Goal: Transaction & Acquisition: Purchase product/service

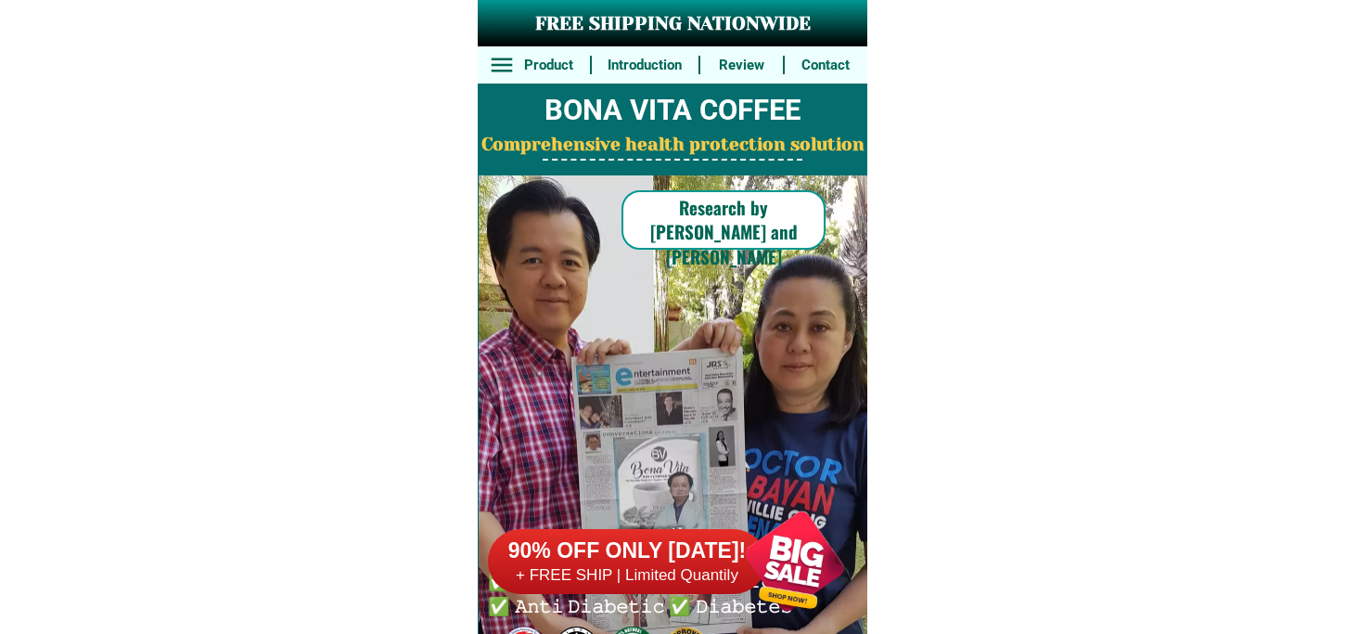
click at [761, 534] on div at bounding box center [795, 561] width 146 height 146
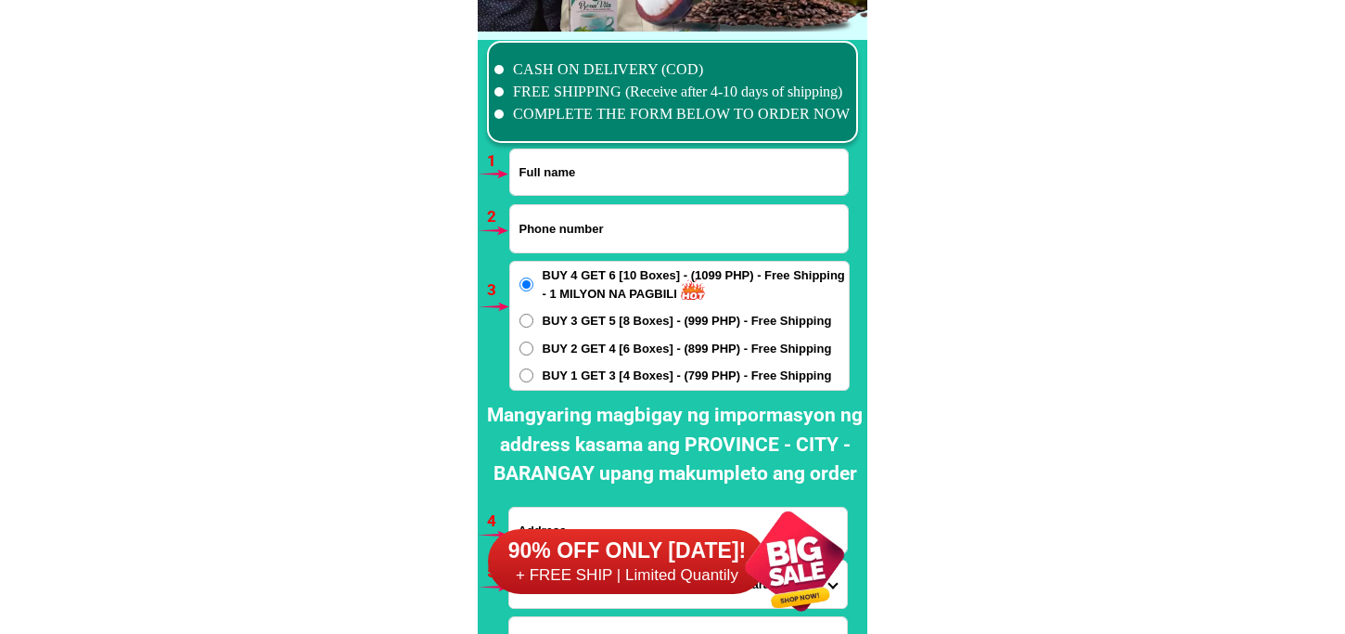
scroll to position [13644, 0]
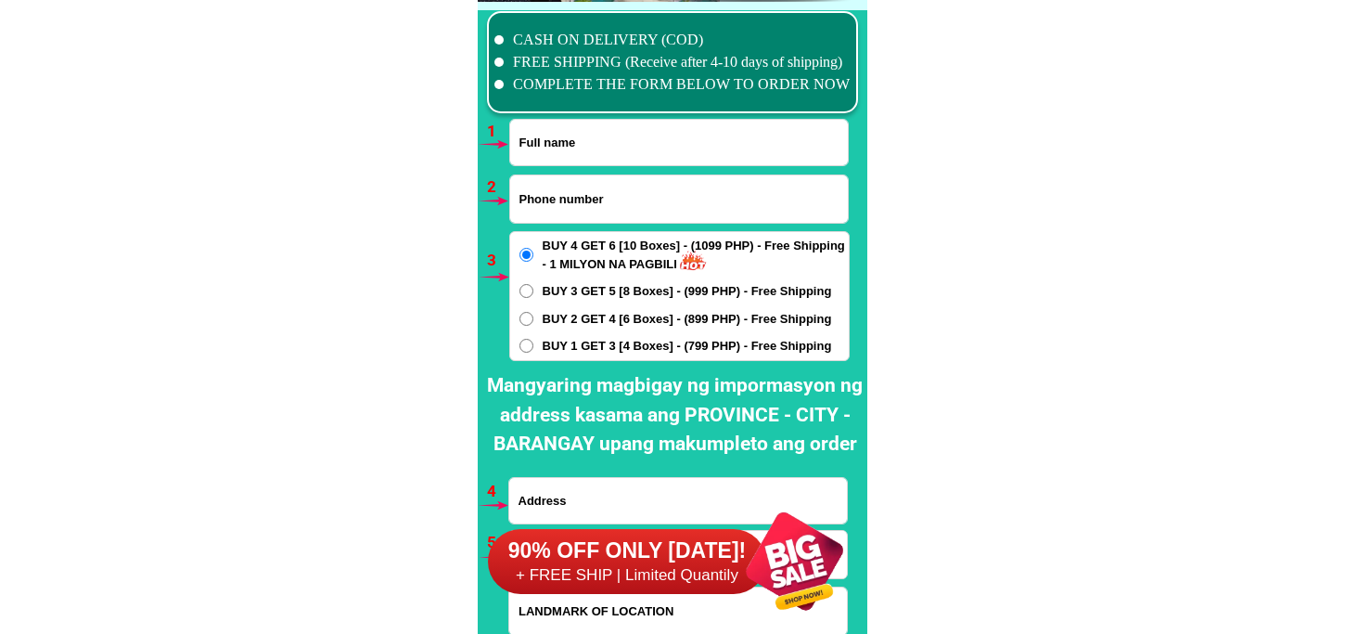
click at [575, 154] on input "Input full_name" at bounding box center [679, 142] width 338 height 45
paste input "Peter D. Hermosa"
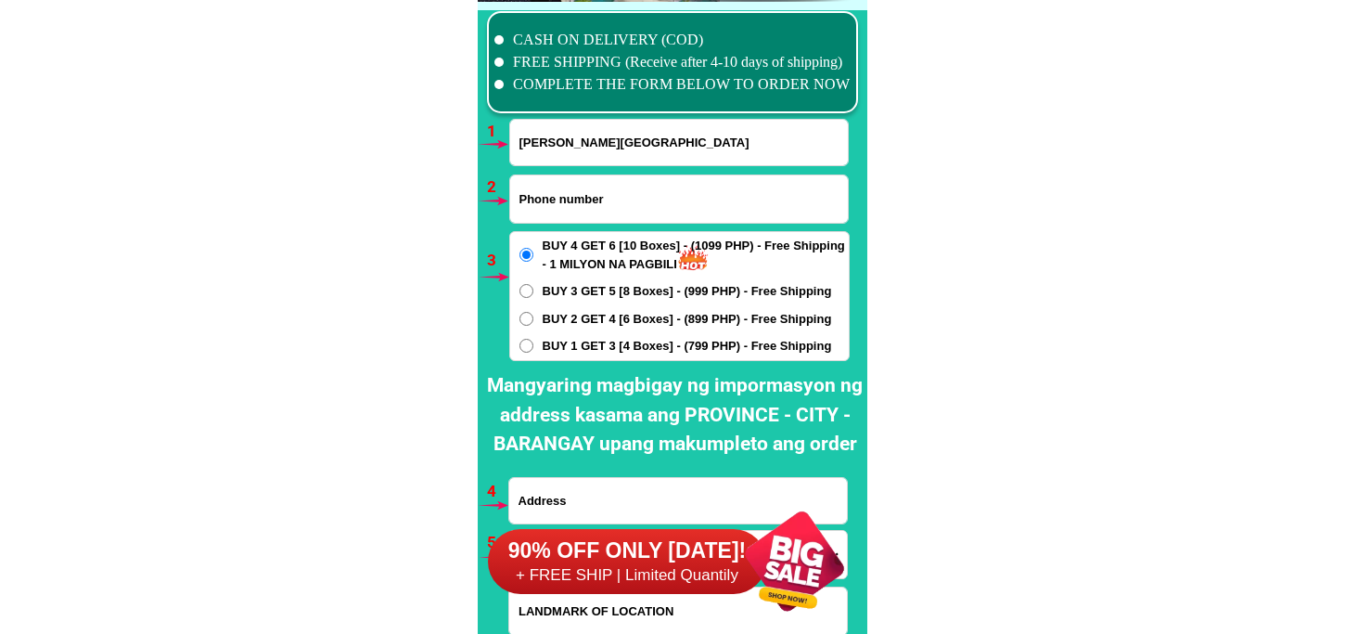
type input "Peter D. Hermosa"
click at [586, 195] on input "Input phone_number" at bounding box center [679, 198] width 338 height 47
paste input "09120661872"
type input "09120661872"
click at [536, 341] on label "BUY 1 GET 3 [4 Boxes] - (799 PHP) - Free Shipping" at bounding box center [679, 346] width 339 height 19
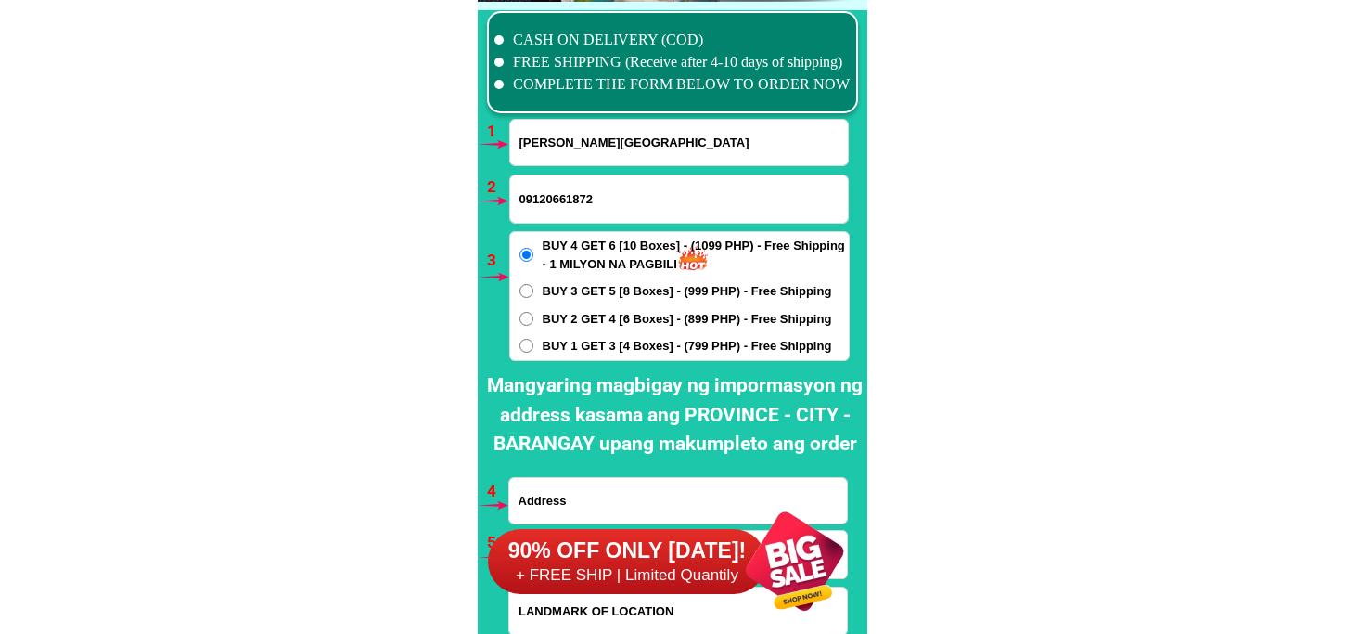
click at [534, 341] on input "BUY 1 GET 3 [4 Boxes] - (799 PHP) - Free Shipping" at bounding box center [527, 346] width 14 height 14
radio input "true"
click at [573, 289] on span "BUY 3 GET 5 [8 Boxes] - (999 PHP) - Free Shipping" at bounding box center [687, 291] width 289 height 19
click at [534, 289] on input "BUY 3 GET 5 [8 Boxes] - (999 PHP) - Free Shipping" at bounding box center [527, 291] width 14 height 14
radio input "true"
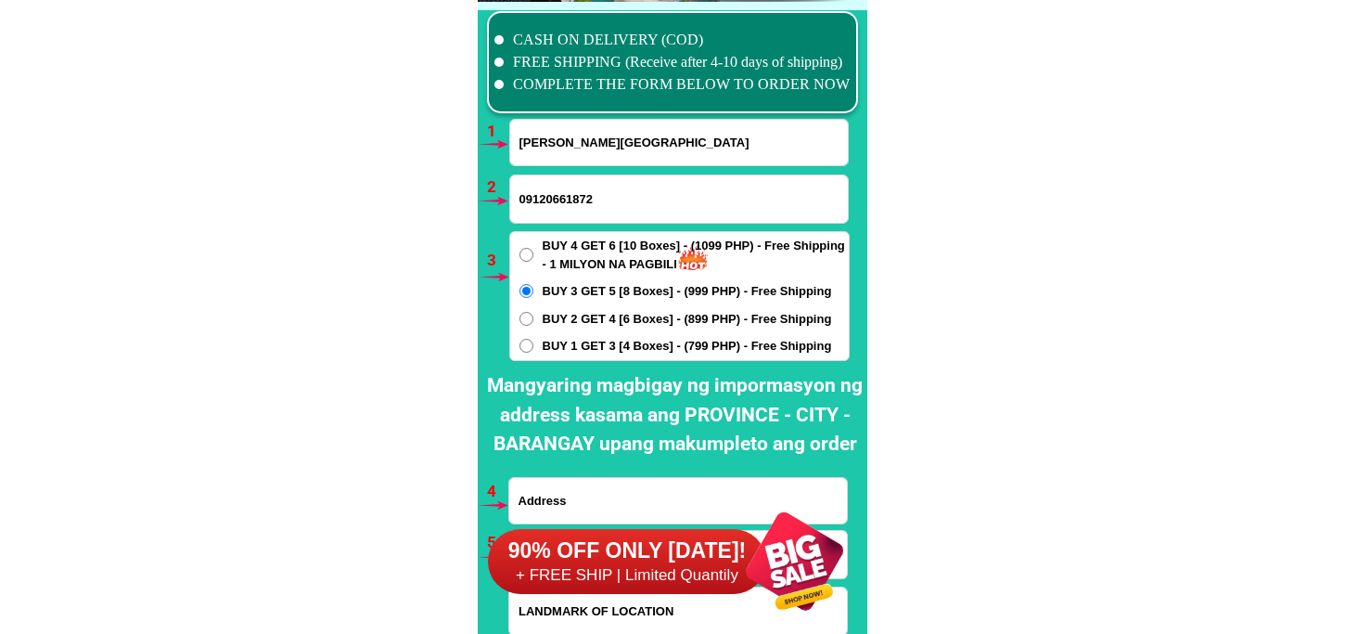
scroll to position [13747, 0]
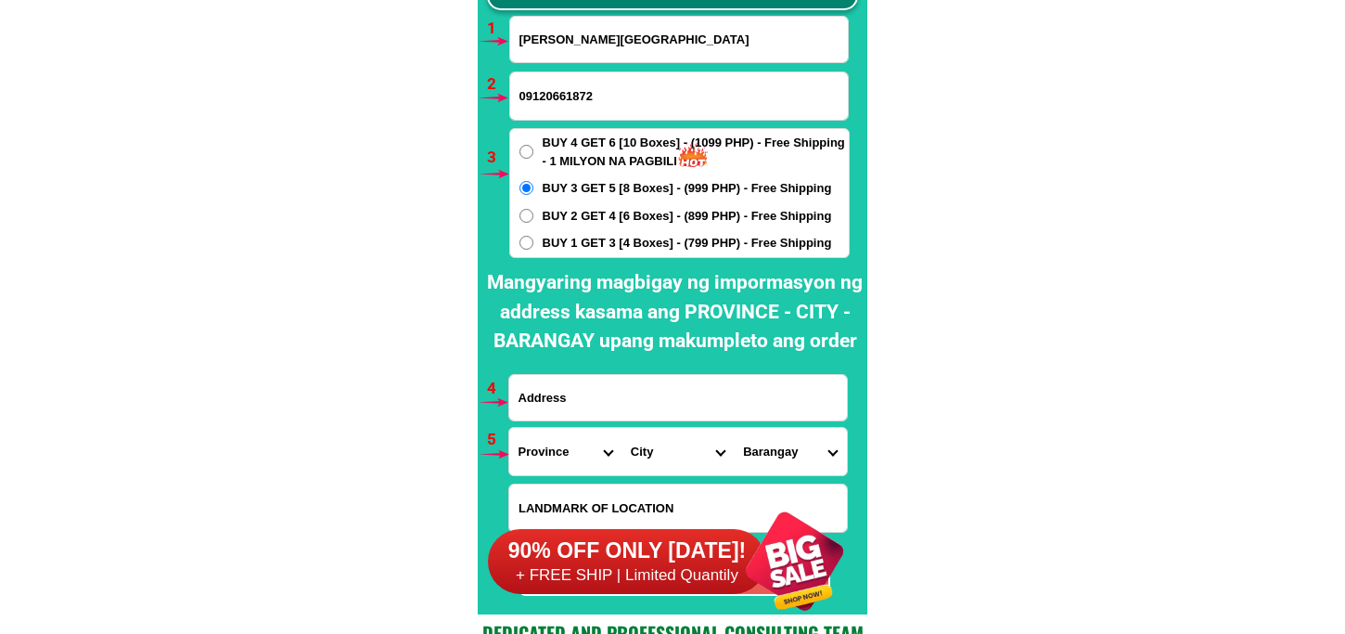
click at [581, 402] on input "Input address" at bounding box center [678, 397] width 338 height 45
paste input "Peter D Hermosa.purok 4 sitio eraq brgy macabling sta rosa city Laguna"
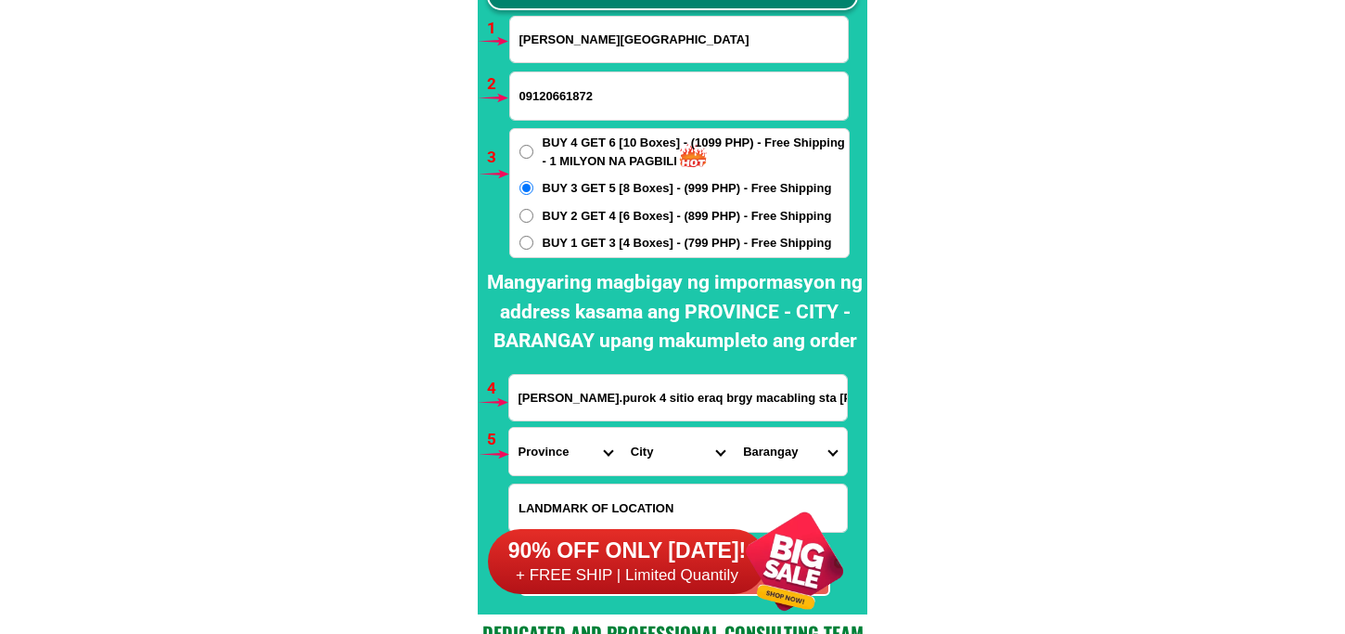
scroll to position [0, 88]
type input "Peter D Hermosa.purok 4 sitio eraq brgy macabling sta rosa city Laguna"
click at [577, 455] on select "Province Abra Agusan-del-norte Agusan-del-sur Aklan Albay Antique Apayao Aurora…" at bounding box center [565, 451] width 112 height 47
select select "63_904"
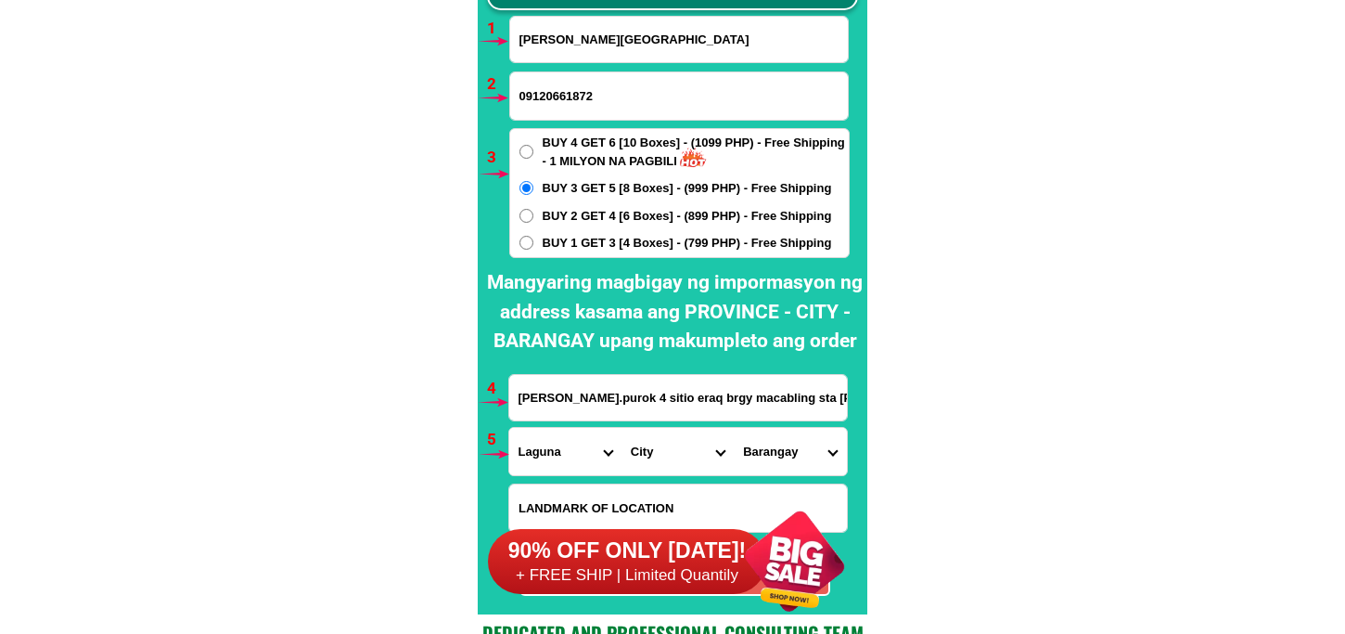
click at [509, 428] on select "Province Abra Agusan-del-norte Agusan-del-sur Aklan Albay Antique Apayao Aurora…" at bounding box center [565, 451] width 112 height 47
drag, startPoint x: 635, startPoint y: 444, endPoint x: 636, endPoint y: 431, distance: 12.1
click at [635, 444] on select "City Alaminos Bay Binan-city Cabuyao Calamba-city Calauan Cavinti Famy Laguna-k…" at bounding box center [678, 451] width 112 height 47
select select "63_9047485"
click at [622, 428] on select "City Alaminos Bay Binan-city Cabuyao Calamba-city Calauan Cavinti Famy Laguna-k…" at bounding box center [678, 451] width 112 height 47
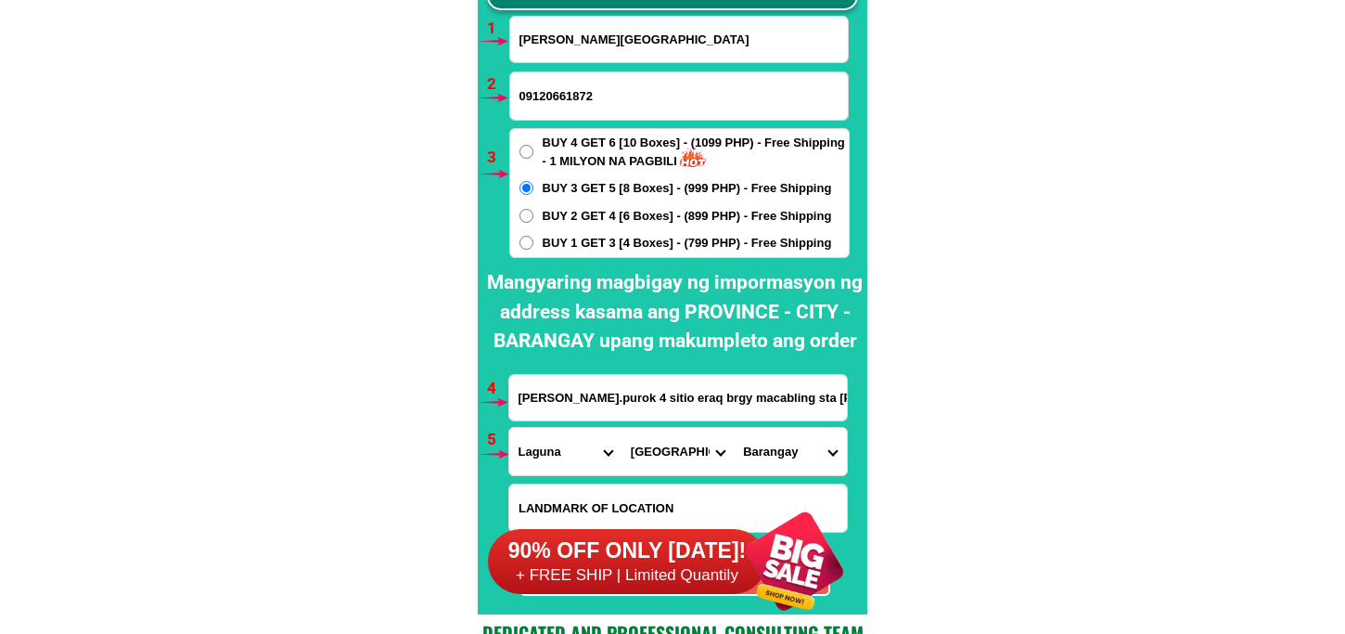
click at [795, 460] on select "Barangay Aplaya Balibago Caingin Dila Dita Don jose Ibaba Kanluran (pob.) Labas…" at bounding box center [790, 451] width 112 height 47
select select "63_90474859901"
click at [734, 428] on select "Barangay Aplaya Balibago Caingin Dila Dita Don jose Ibaba Kanluran (pob.) Labas…" at bounding box center [790, 451] width 112 height 47
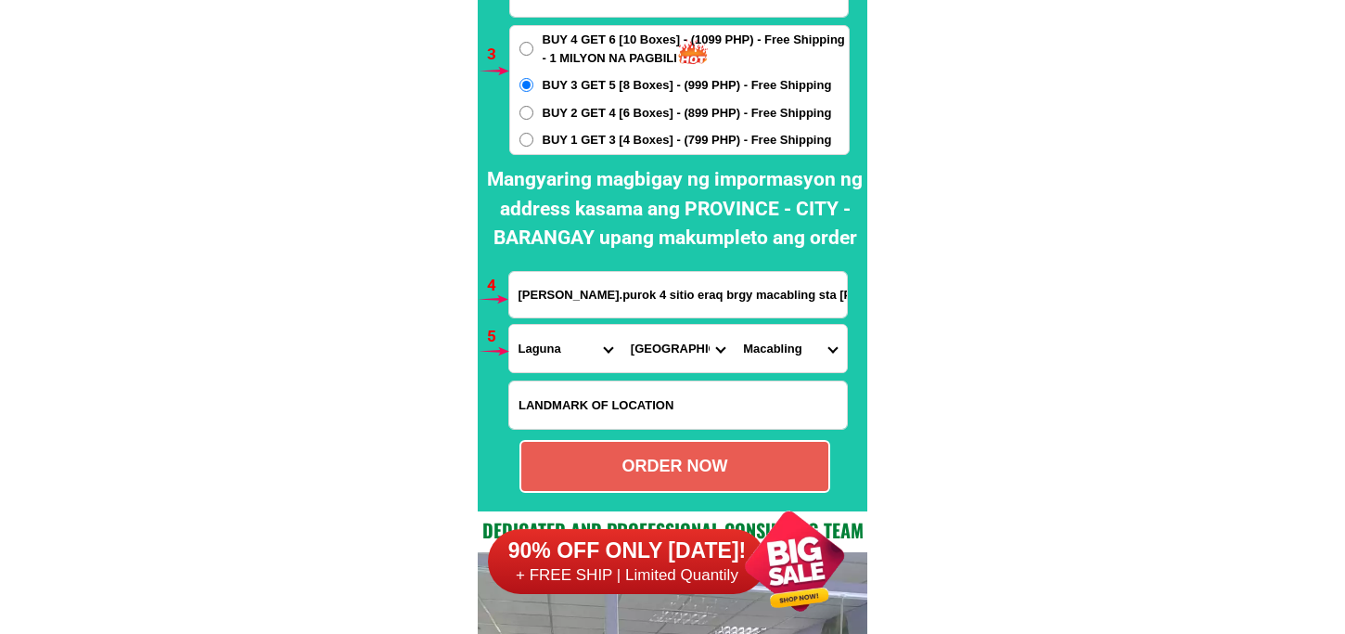
click at [657, 447] on div "ORDER NOW" at bounding box center [675, 466] width 311 height 53
radio input "true"
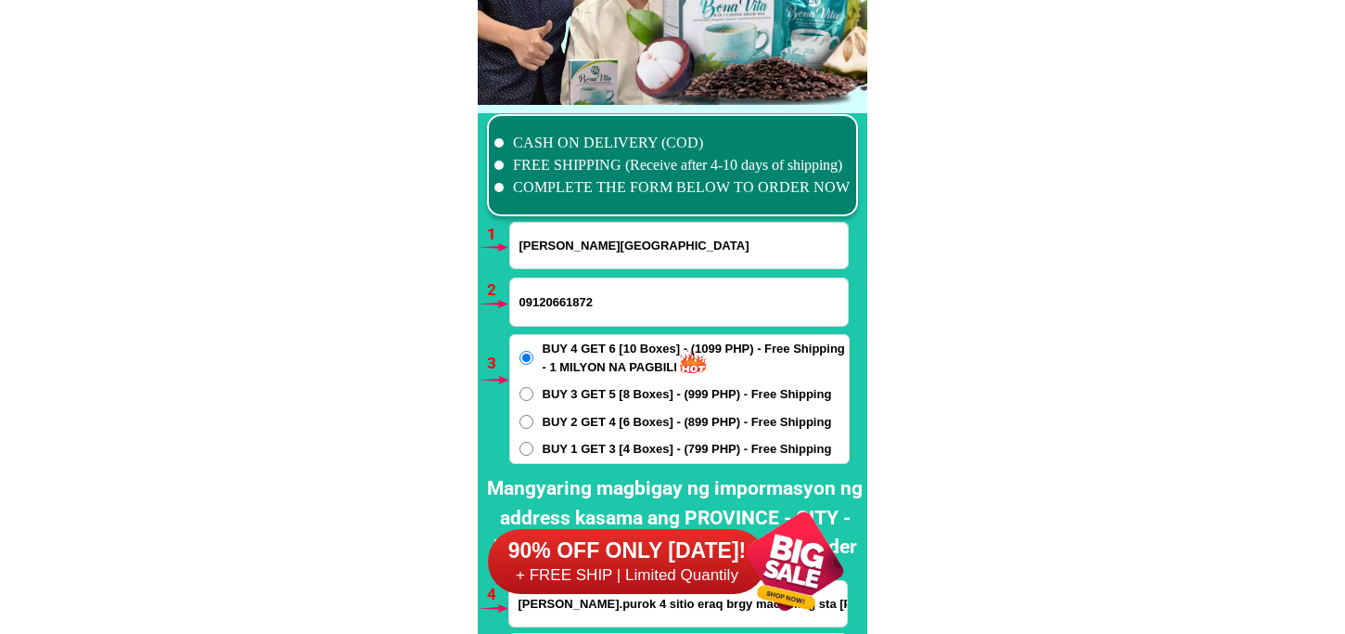
scroll to position [13644, 0]
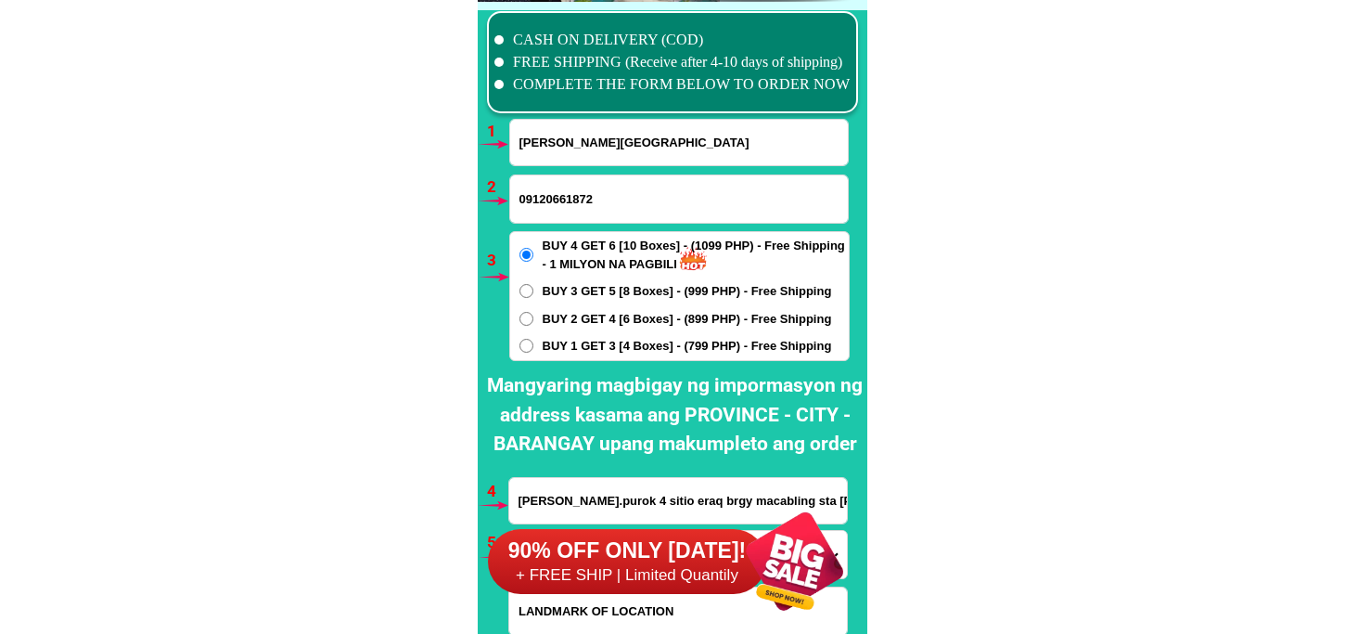
click at [564, 126] on input "Peter D. Hermosa" at bounding box center [679, 142] width 338 height 45
paste input "Alicia Basilio"
type input "Alicia Basilio"
click at [570, 200] on input "09120661872" at bounding box center [679, 198] width 338 height 47
paste input "09212868974"
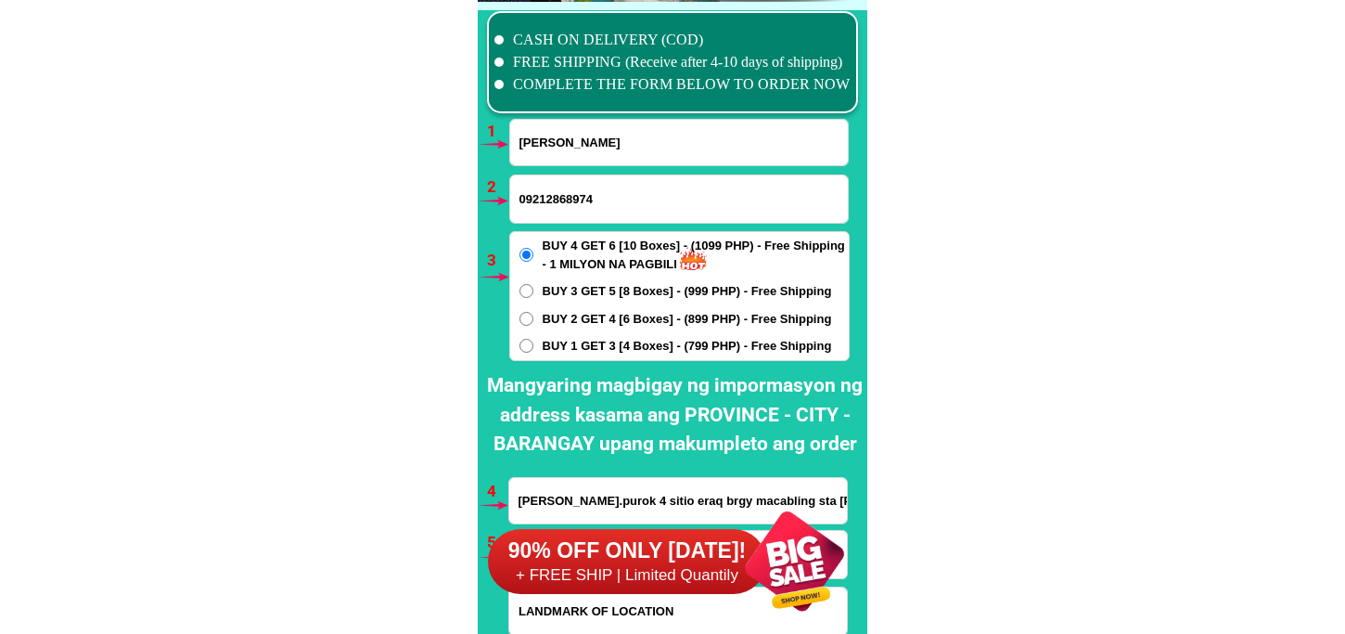
type input "09212868974"
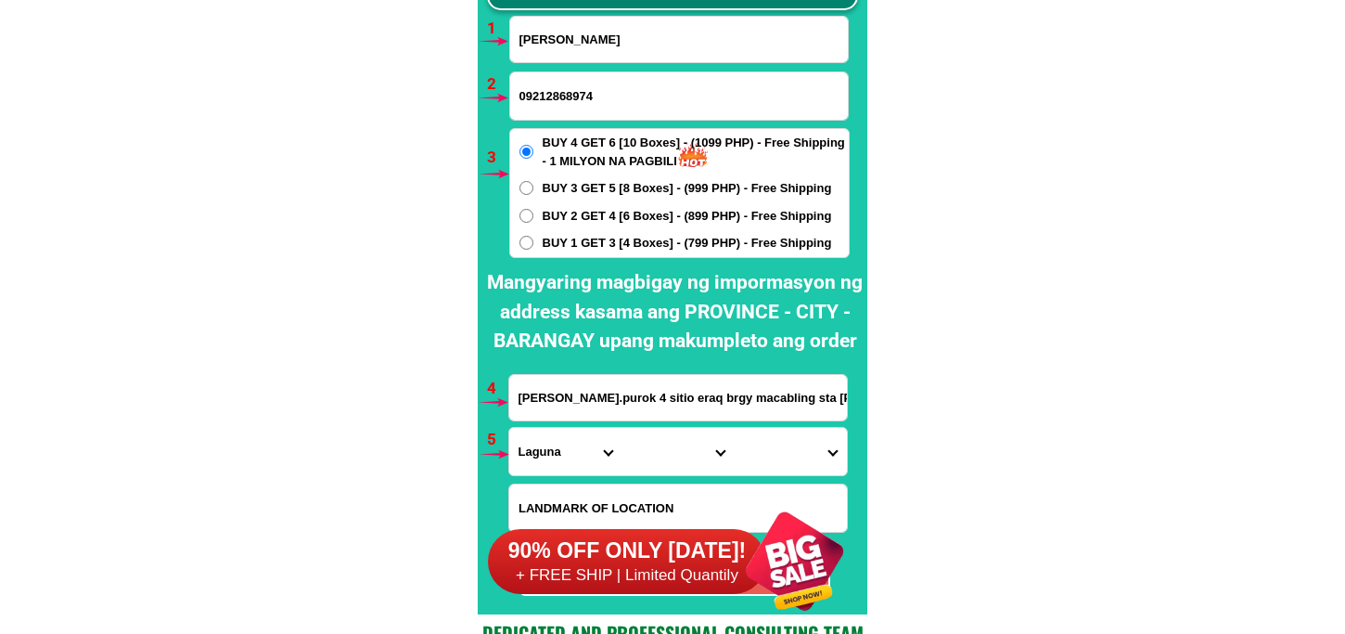
click at [573, 207] on span "BUY 2 GET 4 [6 Boxes] - (899 PHP) - Free Shipping" at bounding box center [687, 216] width 289 height 19
click at [534, 209] on input "BUY 2 GET 4 [6 Boxes] - (899 PHP) - Free Shipping" at bounding box center [527, 216] width 14 height 14
radio input "true"
click at [583, 184] on span "BUY 3 GET 5 [8 Boxes] - (999 PHP) - Free Shipping" at bounding box center [687, 188] width 289 height 19
click at [534, 184] on input "BUY 3 GET 5 [8 Boxes] - (999 PHP) - Free Shipping" at bounding box center [527, 188] width 14 height 14
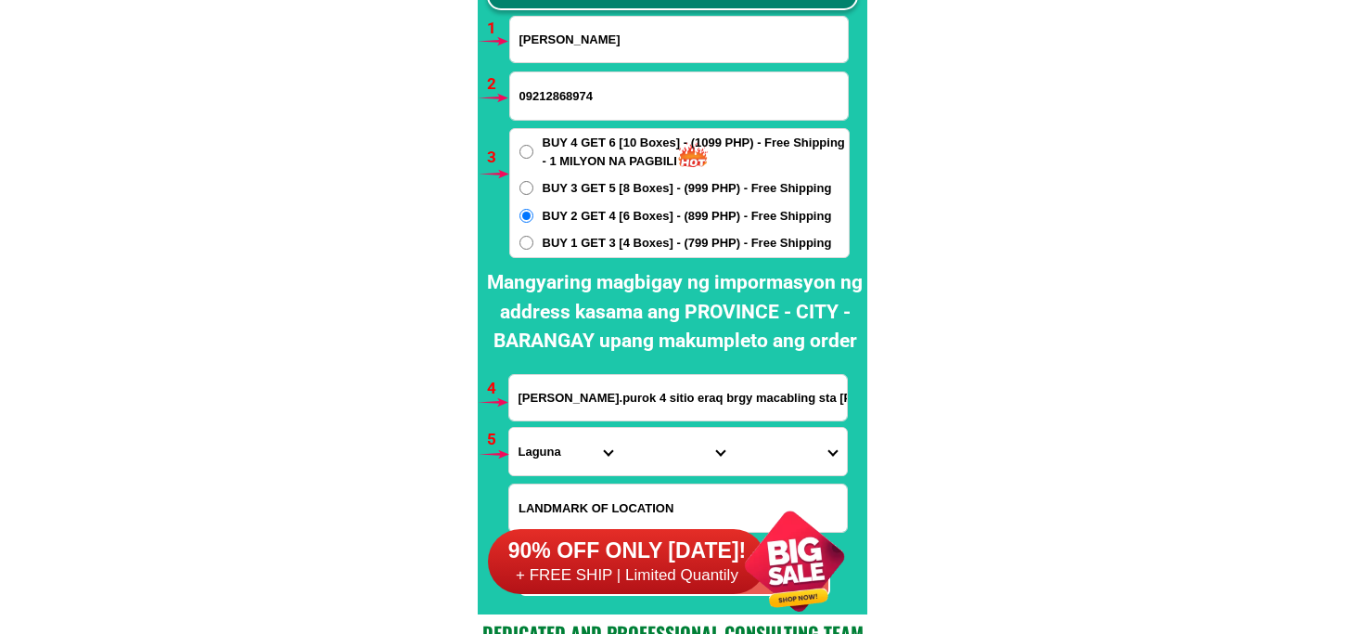
radio input "true"
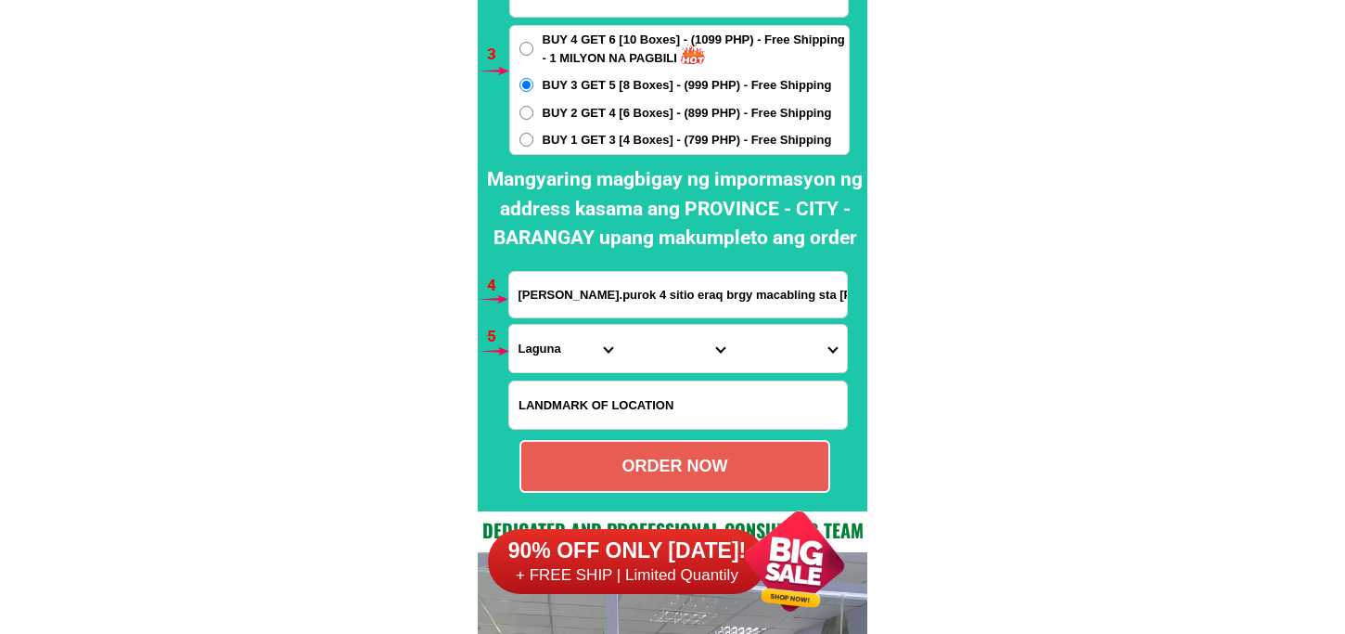
click at [596, 306] on input "Peter D Hermosa.purok 4 sitio eraq brgy macabling sta rosa city Laguna" at bounding box center [678, 294] width 338 height 45
paste input "355 Fontanilla,purok Catleya MH del Pilar st. Pinagbuhatan, Pasig City"
type input "355 Fontanilla,purok Catleya MH del Pilar st. Pinagbuhatan, Pasig City"
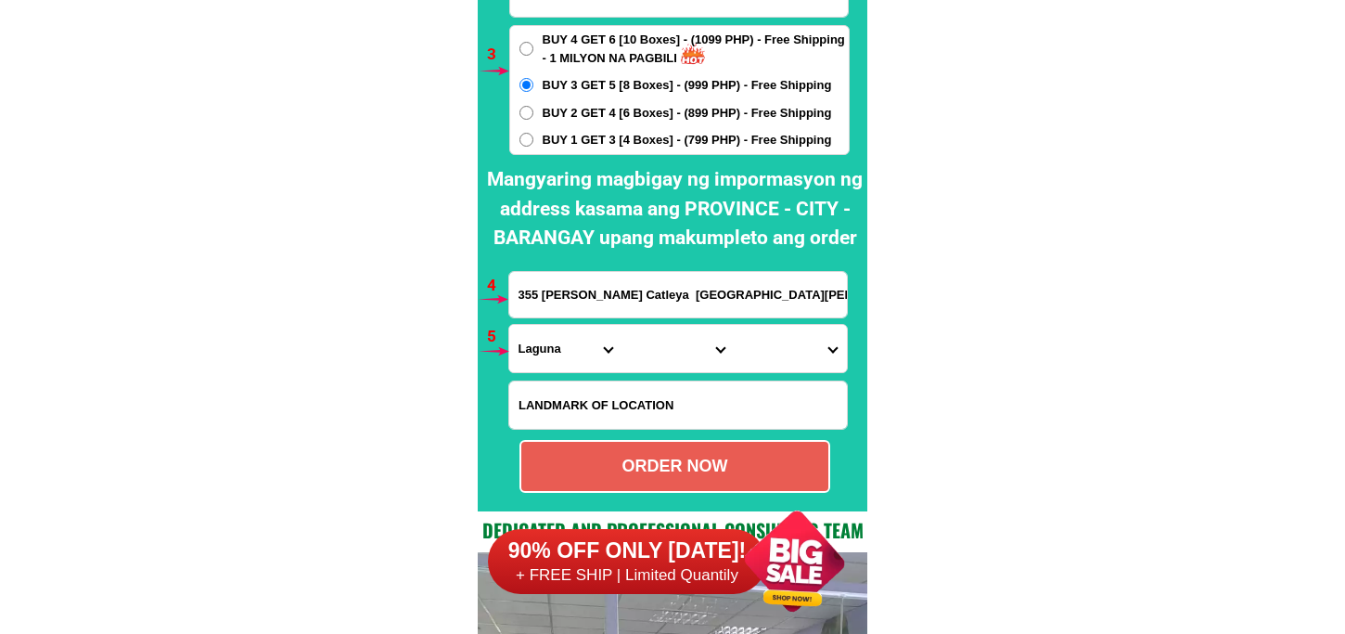
click at [547, 341] on select "Province Abra Agusan-del-norte Agusan-del-sur Aklan Albay Antique Apayao Aurora…" at bounding box center [565, 348] width 112 height 47
select select "63_219"
click at [509, 325] on select "Province Abra Agusan-del-norte Agusan-del-sur Aklan Albay Antique Apayao Aurora…" at bounding box center [565, 348] width 112 height 47
click at [663, 356] on select "City Binondo CALOOCAN Ermita Intramuros Las-pinas Makati Malabon-city Malate Ma…" at bounding box center [678, 348] width 112 height 47
select select "63_2196502"
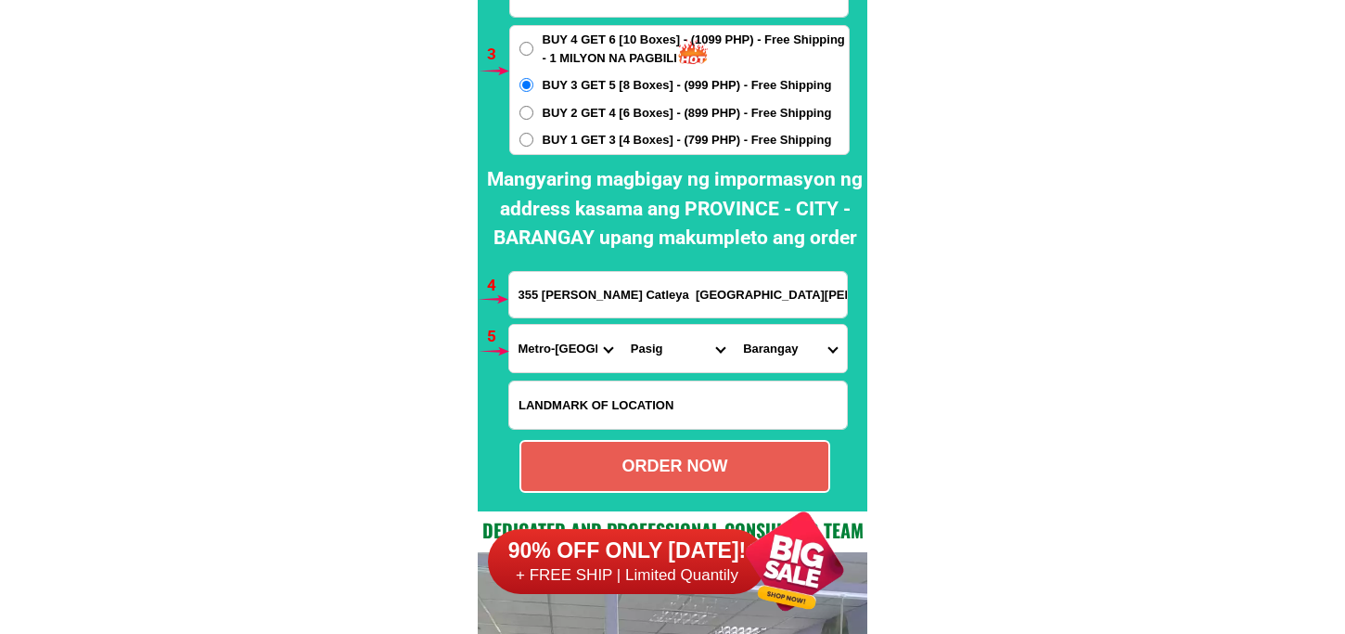
click at [622, 325] on select "City Binondo CALOOCAN Ermita Intramuros Las-pinas Makati Malabon-city Malate Ma…" at bounding box center [678, 348] width 112 height 47
drag, startPoint x: 688, startPoint y: 302, endPoint x: 947, endPoint y: 302, distance: 258.9
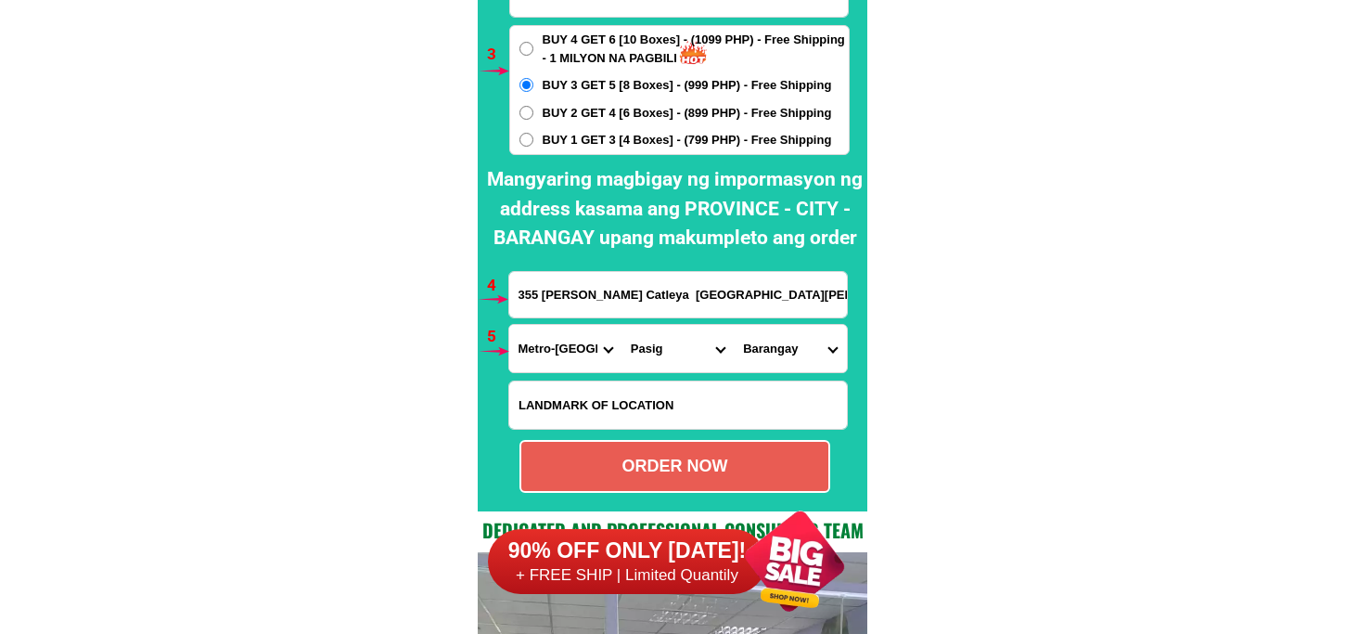
click at [777, 337] on select "Barangay Bagong ilog Bagong katipunan Bambang Buting Caniogan Dela paz Kalawaan…" at bounding box center [790, 348] width 112 height 47
select select "63_21965025480"
click at [734, 325] on select "Barangay Bagong ilog Bagong katipunan Bambang Buting Caniogan Dela paz Kalawaan…" at bounding box center [790, 348] width 112 height 47
click at [776, 344] on select "Barangay Bagong ilog Bagong katipunan Bambang Buting Caniogan Dela paz Kalawaan…" at bounding box center [790, 348] width 112 height 47
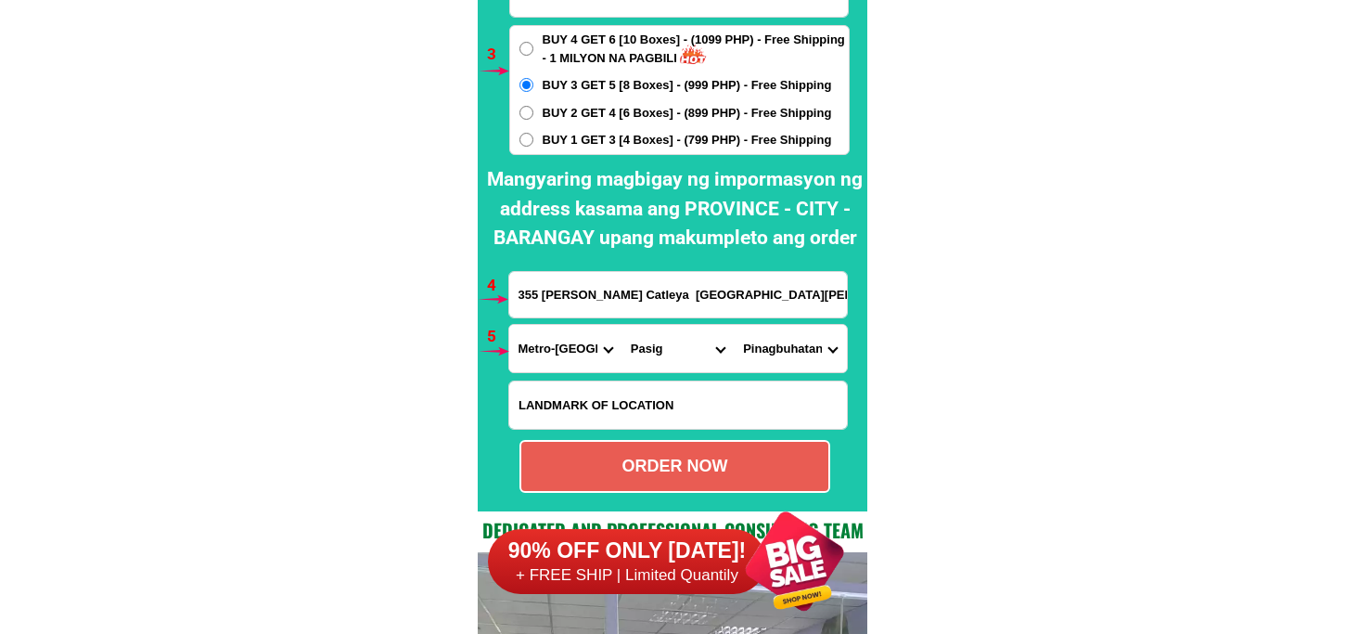
click at [781, 457] on div "ORDER NOW" at bounding box center [674, 466] width 307 height 25
type input "Alicia Basilio"
radio input "true"
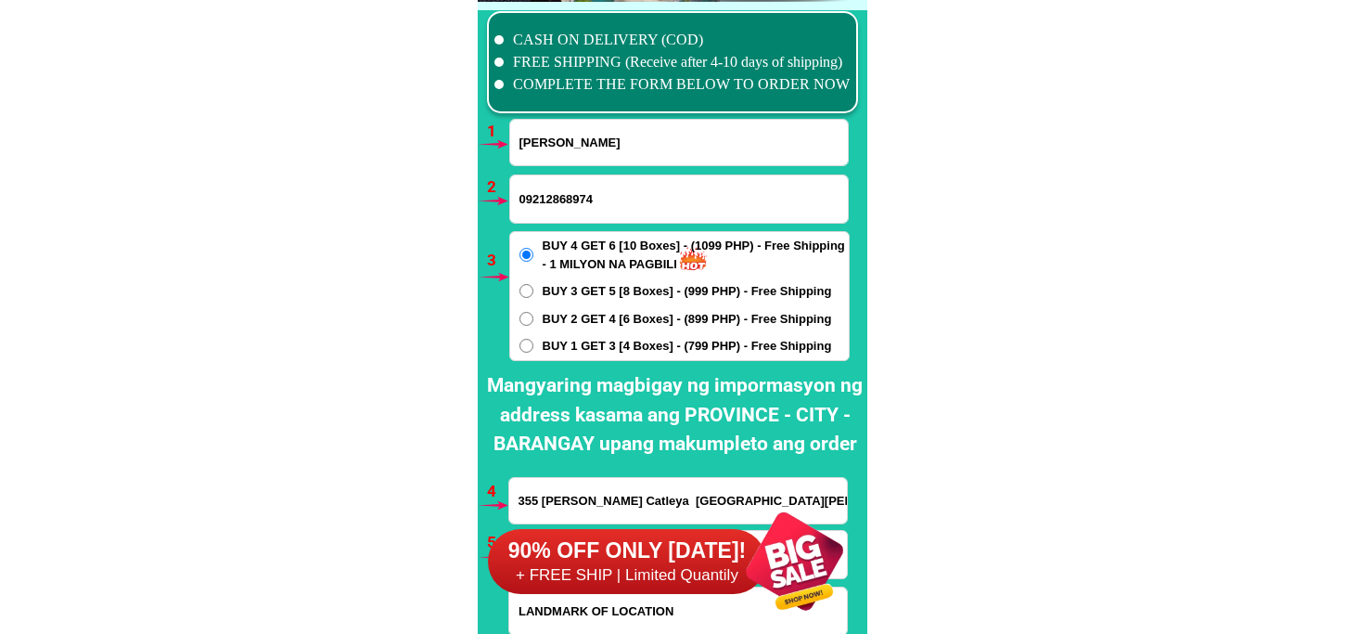
click at [566, 142] on input "Alicia Basilio" at bounding box center [679, 142] width 338 height 45
paste input "Mary Camsagay"
type input "Mary Camsagay"
click at [551, 193] on input "09212868974" at bounding box center [679, 198] width 338 height 47
paste input "09558748164"
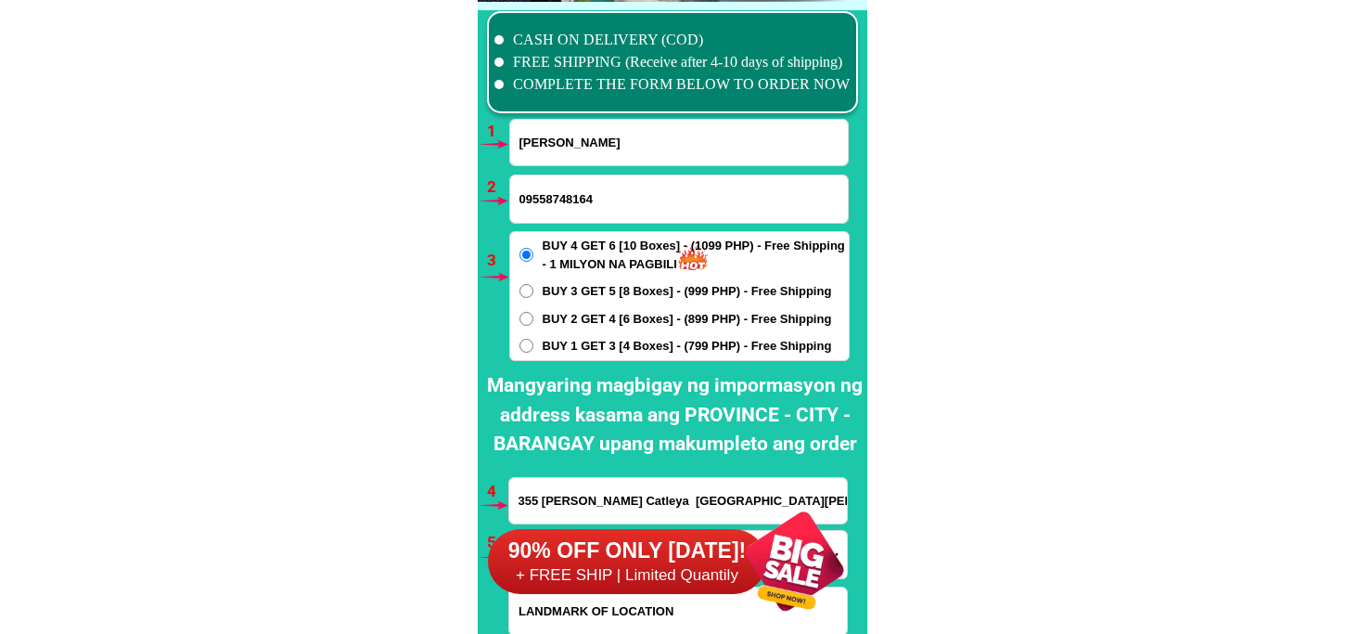
type input "09558748164"
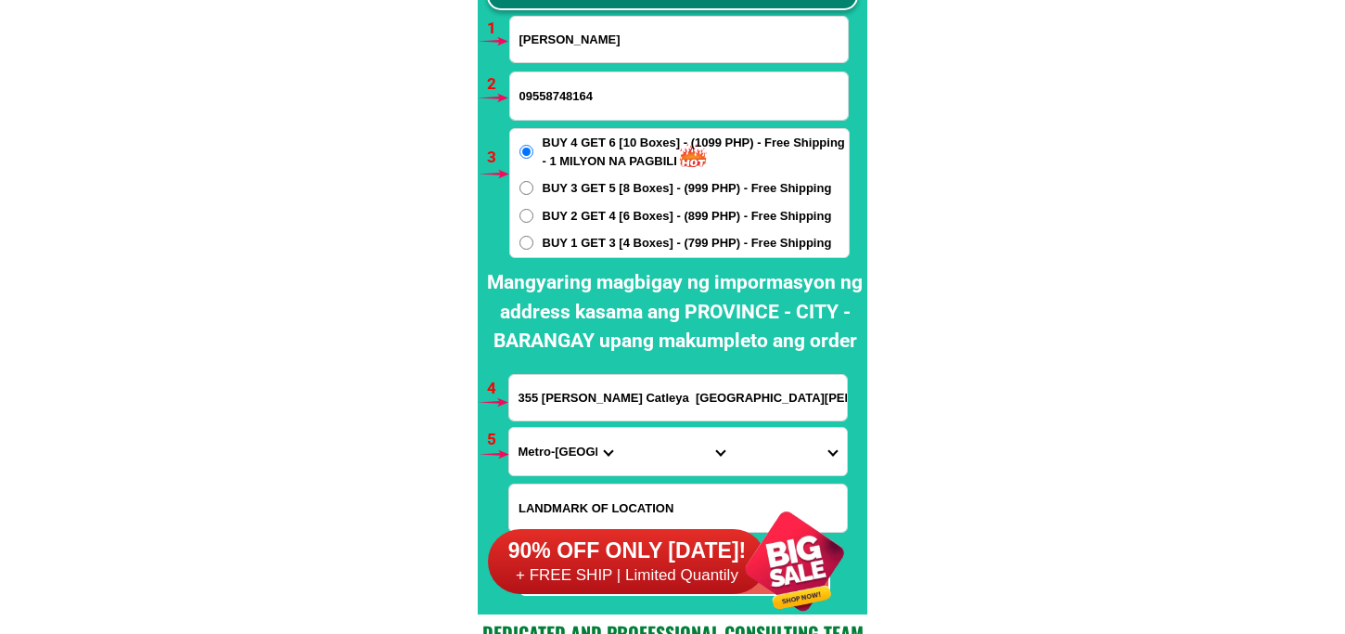
click at [590, 402] on input "355 Fontanilla,purok Catleya MH del Pilar st. Pinagbuhatan, Pasig City" at bounding box center [678, 397] width 338 height 45
paste input "ninoy aquino road barangay poblacion kidapawan city north cotabato isang box ln…"
click at [649, 401] on input "ninoy aquino road barangay poblacion kidapawan city north cotabato isang box ln…" at bounding box center [678, 397] width 338 height 45
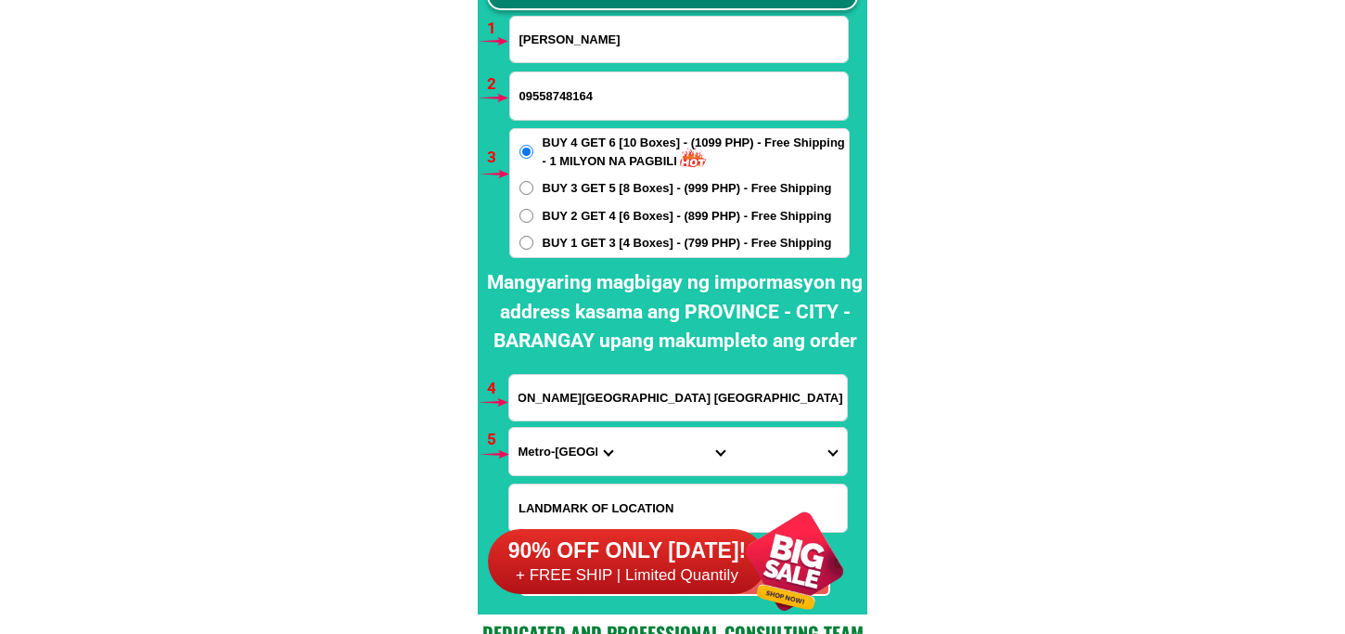
click at [687, 385] on input "ninoy aquino road barangay poblacion kidapawan city north cotabato isang box ln…" at bounding box center [678, 397] width 338 height 45
type input "ninoy aquino road barangay poblacion kidapawan city north cotabato isang box ln…"
click at [687, 385] on input "ninoy aquino road barangay poblacion kidapawan city north cotabato isang box ln…" at bounding box center [678, 397] width 338 height 45
click at [569, 447] on select "Province Abra Agusan-del-norte Agusan-del-sur Aklan Albay Antique Apayao Aurora…" at bounding box center [565, 451] width 112 height 47
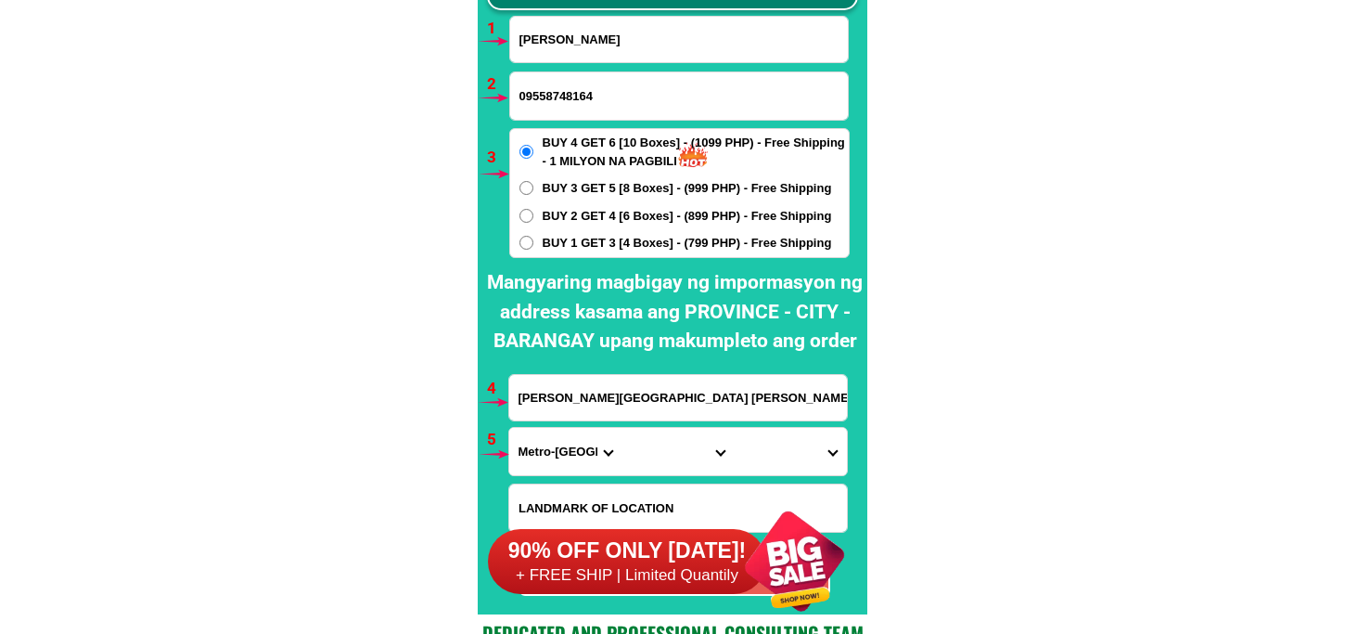
select select "63_170"
click at [509, 428] on select "Province Abra Agusan-del-norte Agusan-del-sur Aklan Albay Antique Apayao Aurora…" at bounding box center [565, 451] width 112 height 47
drag, startPoint x: 665, startPoint y: 452, endPoint x: 665, endPoint y: 429, distance: 23.2
click at [665, 448] on select "City Alamada Aleosan Antipas Arakan Banisilan Cotabato-city Kabacan Kidapawan-c…" at bounding box center [678, 451] width 112 height 47
select select "63_1704381"
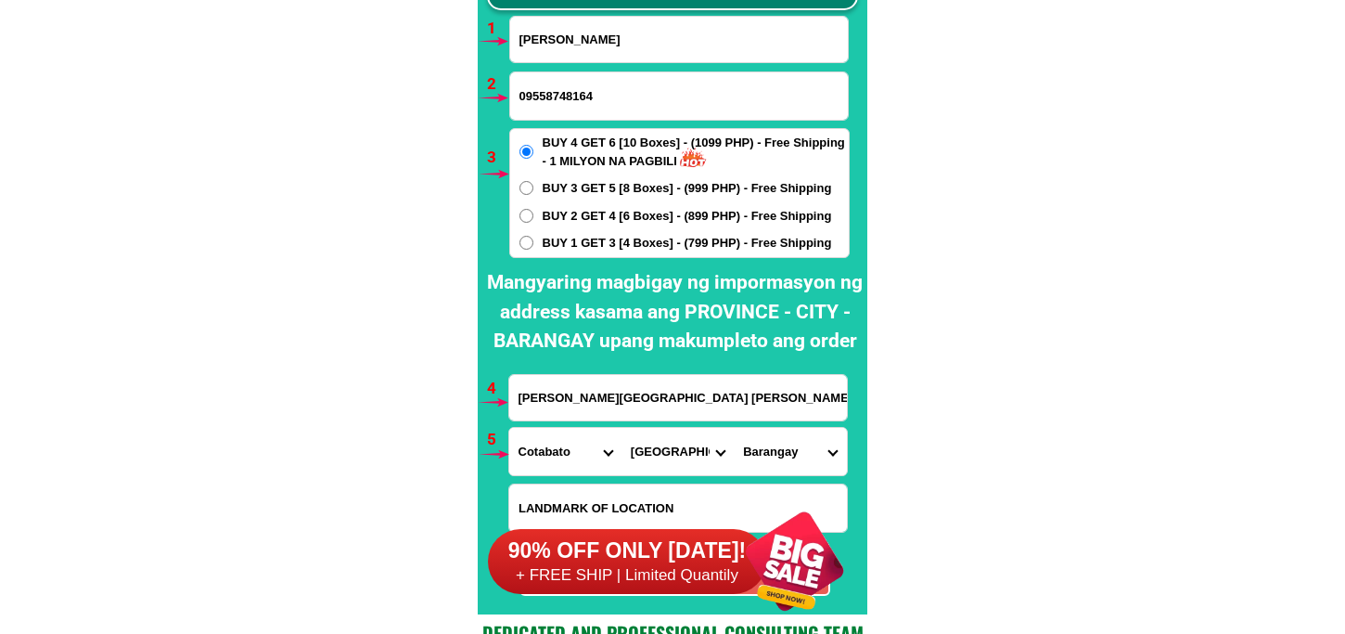
click at [622, 428] on select "City Alamada Aleosan Antipas Arakan Banisilan Cotabato-city Kabacan Kidapawan-c…" at bounding box center [678, 451] width 112 height 47
click at [778, 470] on select "Barangay Amas Amazion Balabag Balindog Benoligan Berada Gayola Ginatilan Ilomav…" at bounding box center [790, 451] width 112 height 47
click at [779, 445] on select "Barangay Amas Amazion Balabag Balindog Benoligan Berada Gayola Ginatilan Ilomav…" at bounding box center [790, 451] width 112 height 47
select select "63_17043812685"
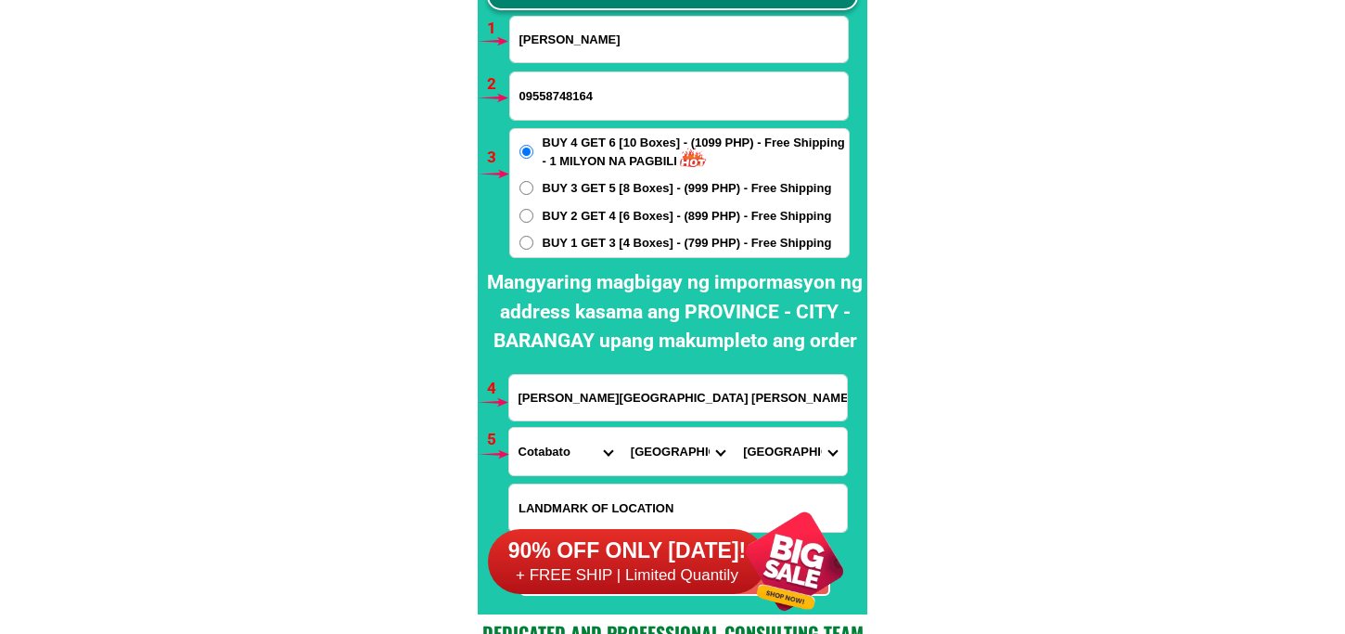
click at [734, 428] on select "Barangay Amas Amazion Balabag Balindog Benoligan Berada Gayola Ginatilan Ilomav…" at bounding box center [790, 451] width 112 height 47
click at [634, 253] on div "BUY 4 GET 6 [10 Boxes] - (1099 PHP) - Free Shipping - 1 MILYON NA PAGBILI BUY 3…" at bounding box center [679, 193] width 341 height 130
click at [635, 245] on span "BUY 1 GET 3 [4 Boxes] - (799 PHP) - Free Shipping" at bounding box center [687, 243] width 289 height 19
click at [534, 245] on input "BUY 1 GET 3 [4 Boxes] - (799 PHP) - Free Shipping" at bounding box center [527, 243] width 14 height 14
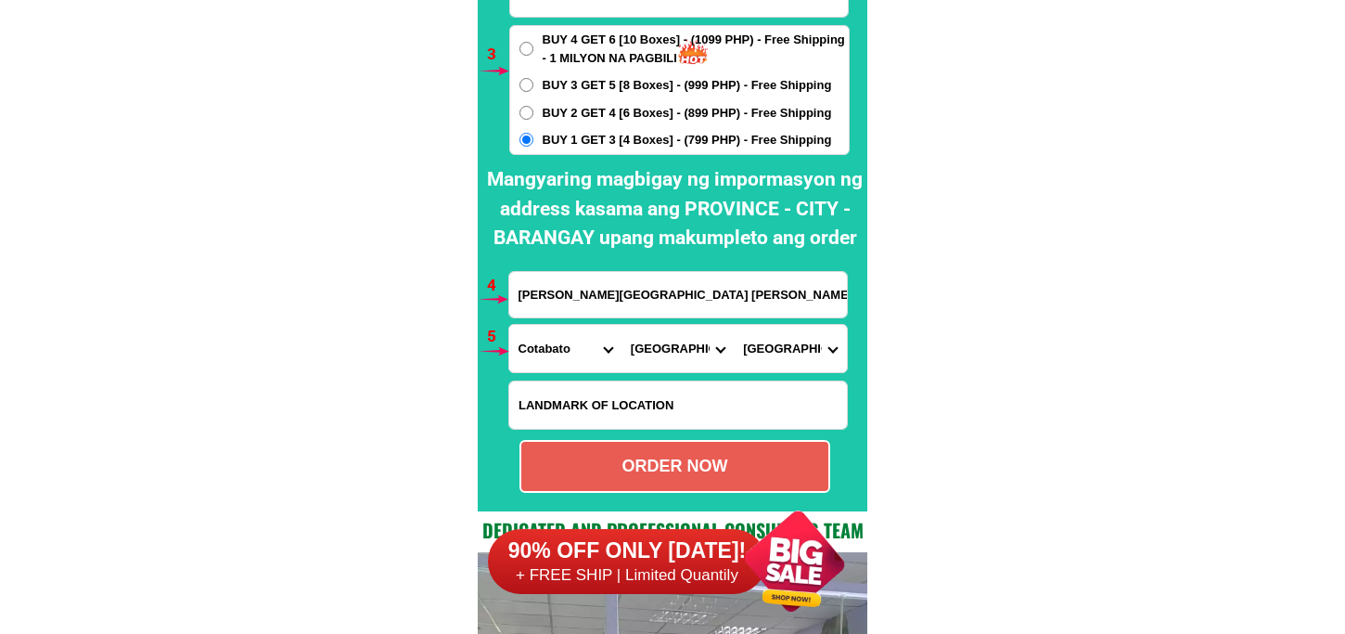
click at [614, 457] on div "ORDER NOW" at bounding box center [674, 466] width 307 height 25
radio input "true"
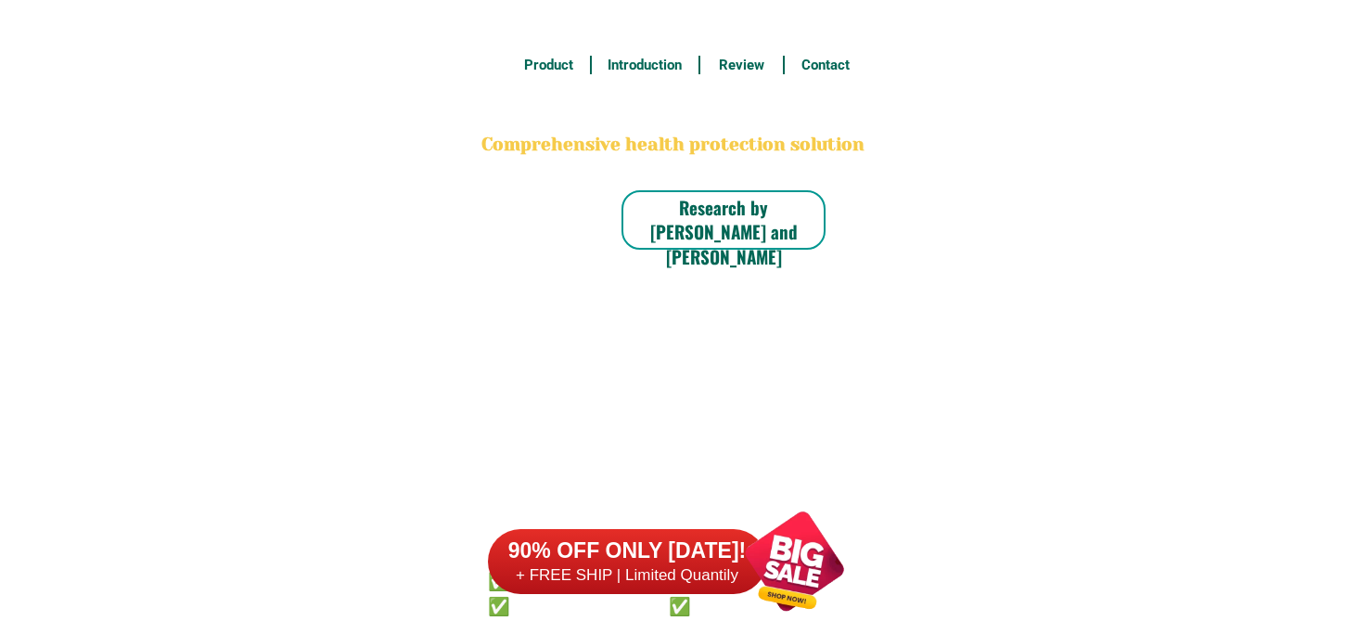
scroll to position [13850, 0]
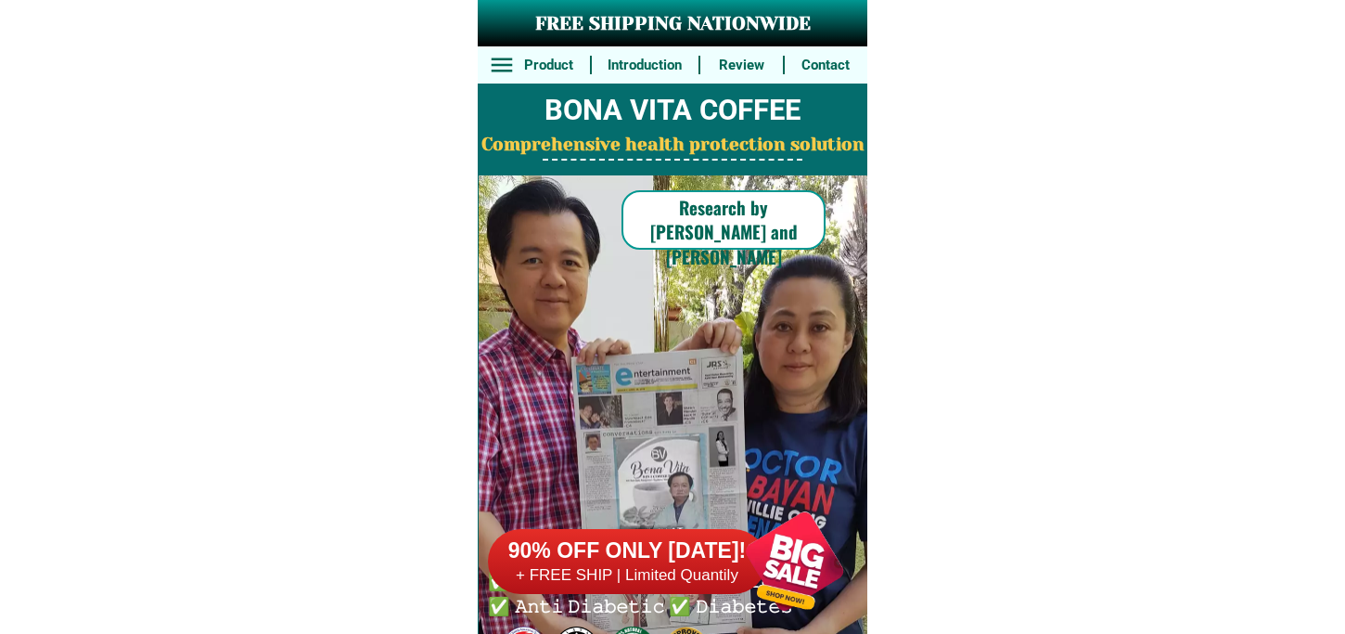
click at [665, 567] on h6 "+ FREE SHIP | Limited Quantily" at bounding box center [627, 575] width 278 height 20
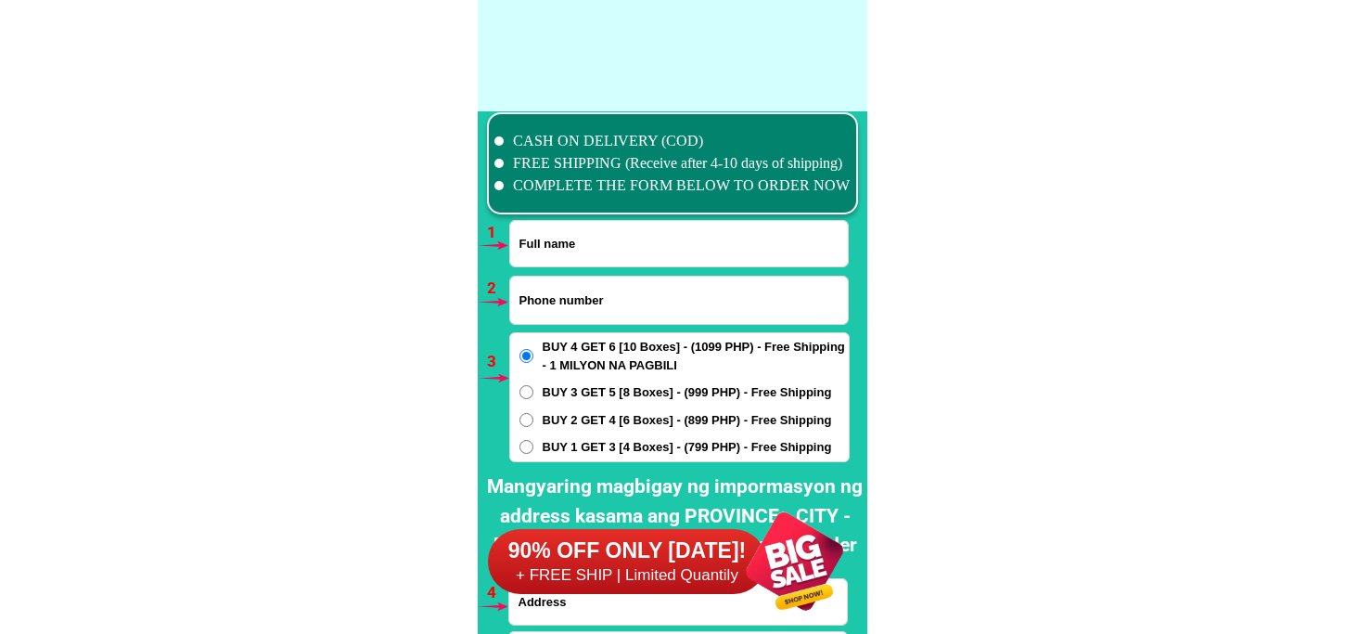
scroll to position [13644, 0]
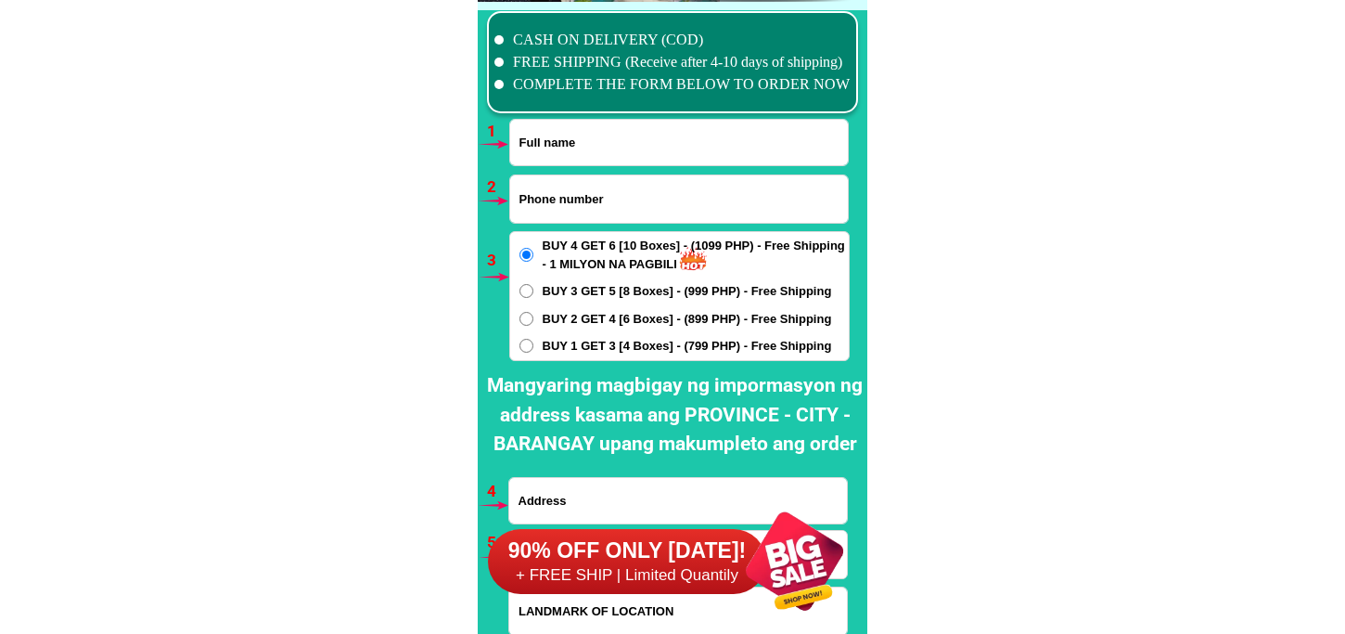
click at [562, 149] on input "Input full_name" at bounding box center [679, 142] width 338 height 45
paste input "Franklin Tagalog prk 2A manalo poblasion monkayo Davao de o ro09534621146"
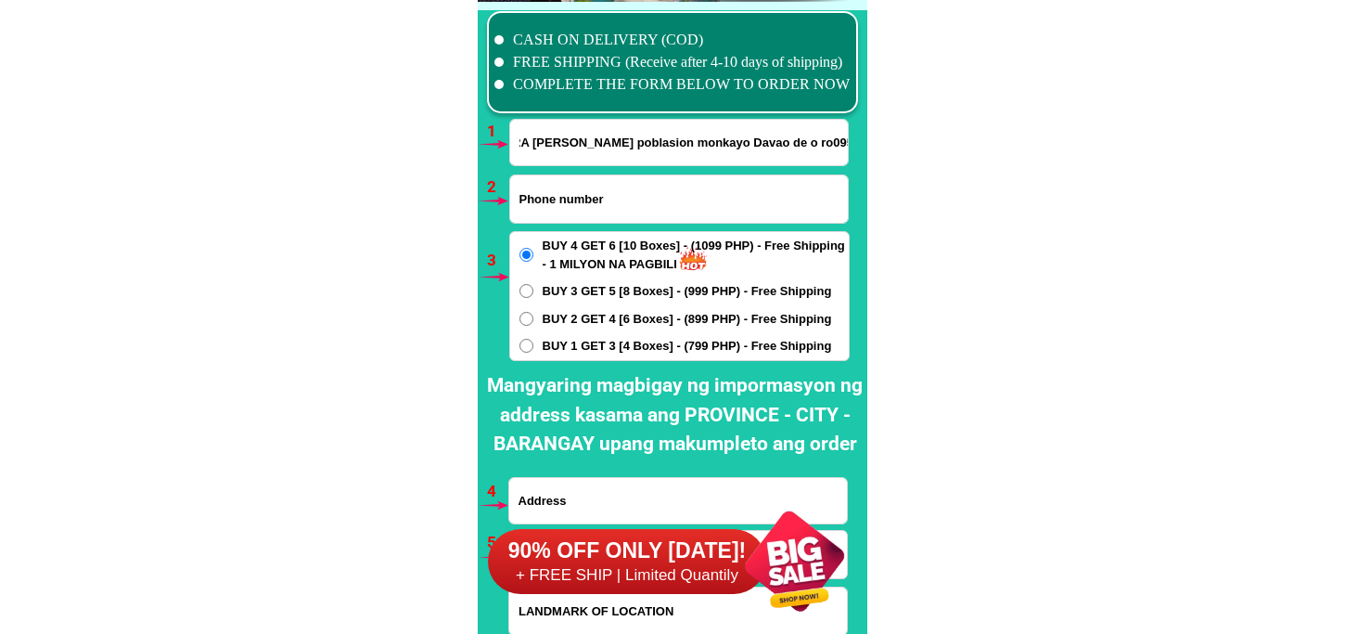
drag, startPoint x: 773, startPoint y: 134, endPoint x: 873, endPoint y: 135, distance: 100.2
type input "Franklin Tagalog prk 2A manalo poblasion monkayo Davao de o ro"
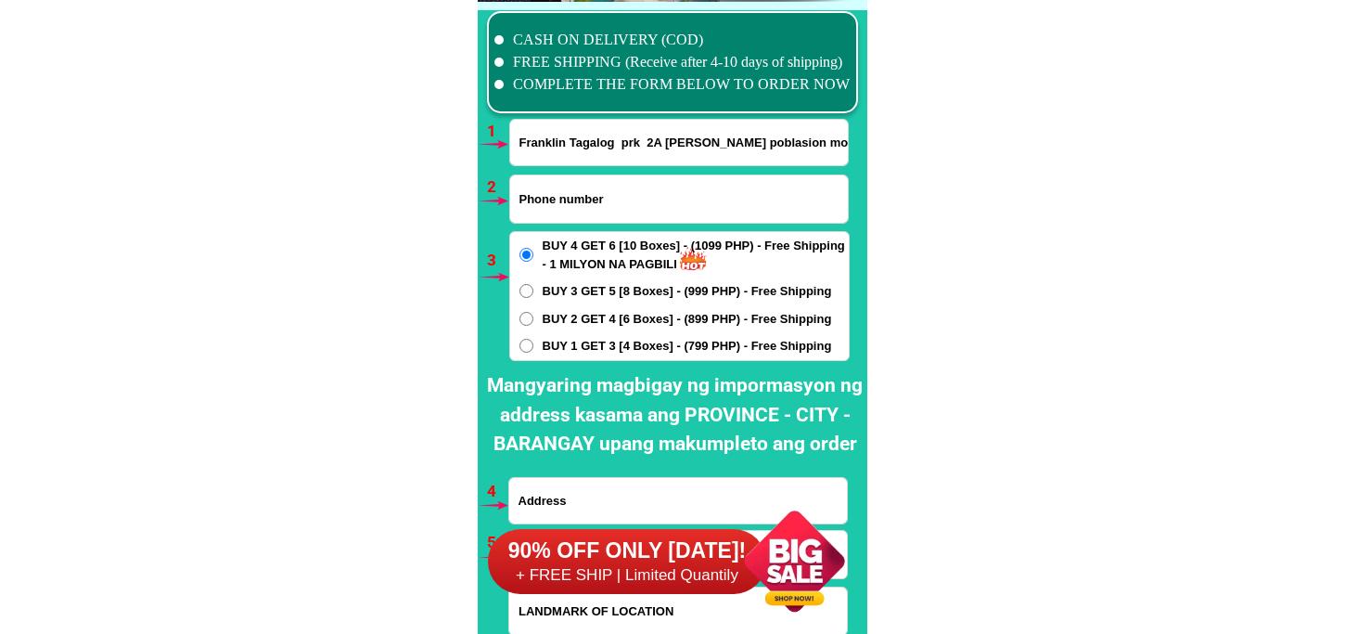
click at [646, 202] on input "Input phone_number" at bounding box center [679, 198] width 338 height 47
paste input "09534621146"
type input "09534621146"
drag, startPoint x: 620, startPoint y: 143, endPoint x: 905, endPoint y: 147, distance: 284.9
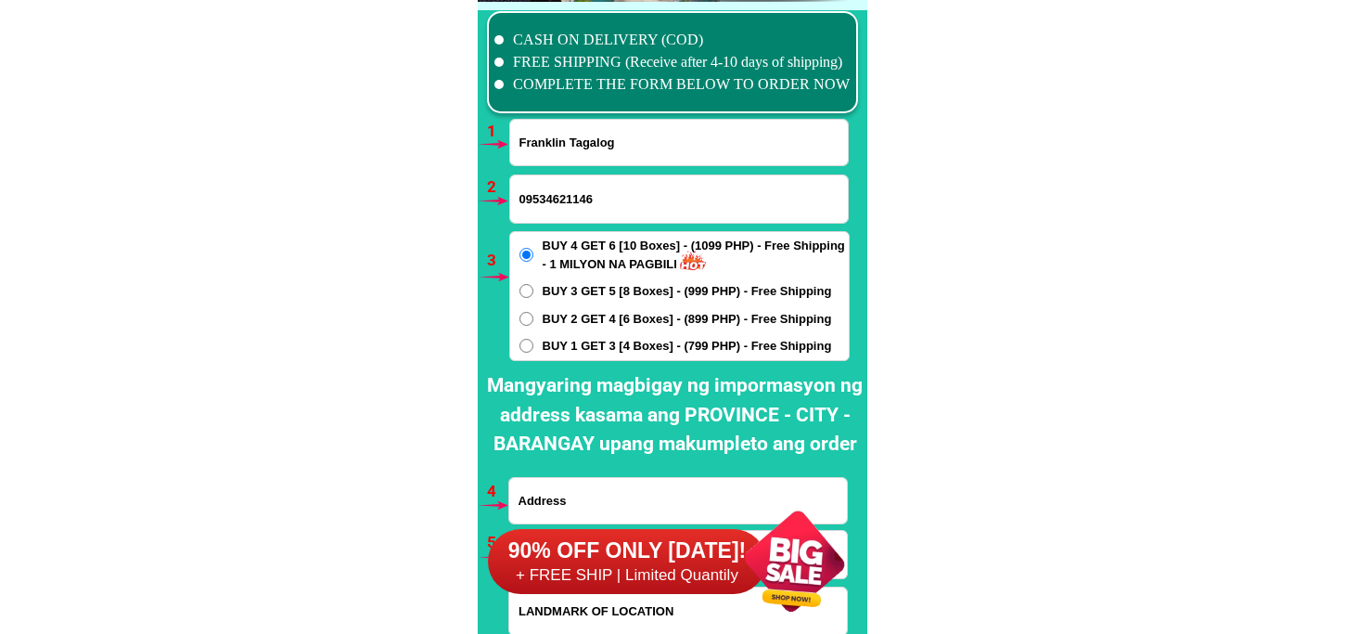
scroll to position [13747, 0]
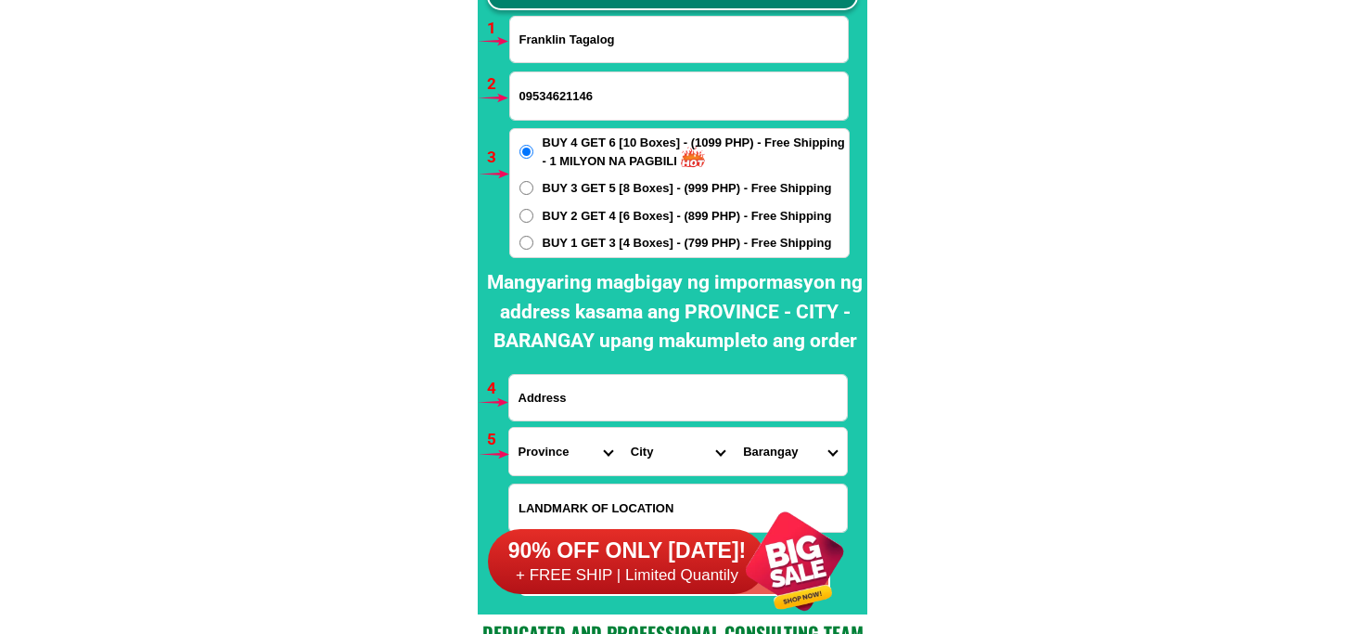
type input "Franklin Tagalog"
click at [607, 387] on input "Input address" at bounding box center [678, 397] width 338 height 45
paste input "prk 2A manalo poblasion monkayo Davao de o ro"
type input "prk 2A manalo poblasion monkayo Davao de o ro"
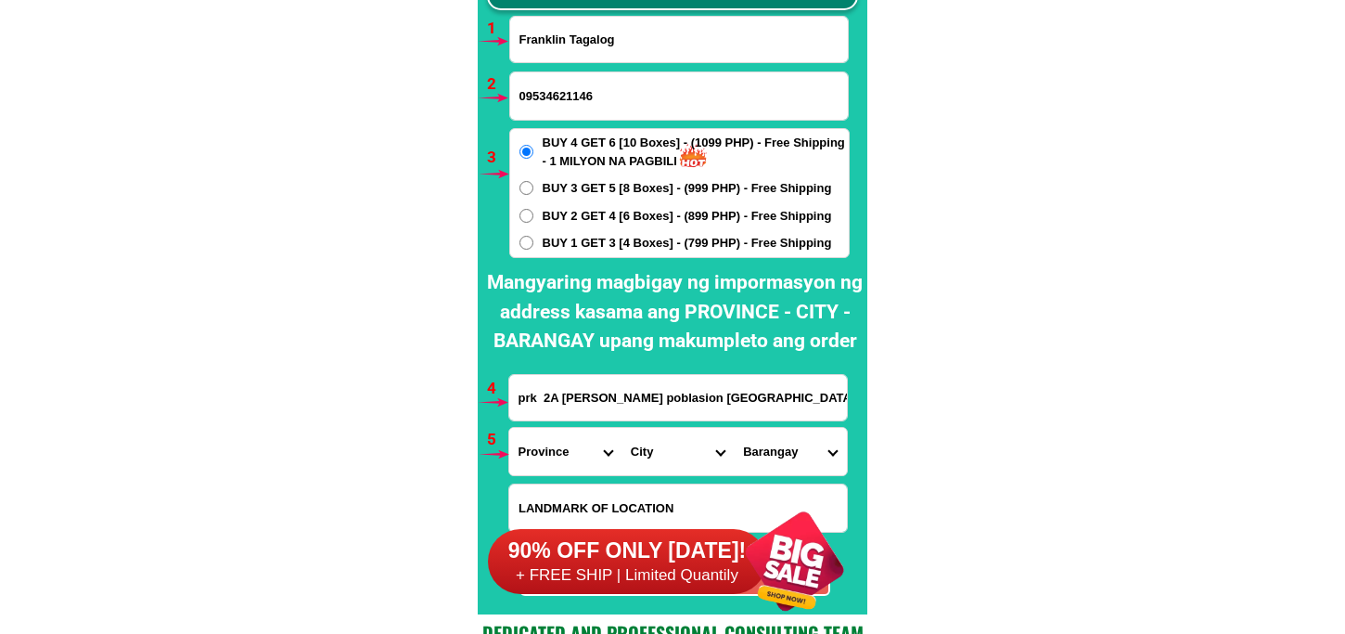
click at [554, 237] on span "BUY 1 GET 3 [4 Boxes] - (799 PHP) - Free Shipping" at bounding box center [687, 243] width 289 height 19
click at [534, 237] on input "BUY 1 GET 3 [4 Boxes] - (799 PHP) - Free Shipping" at bounding box center [527, 243] width 14 height 14
radio input "true"
drag, startPoint x: 552, startPoint y: 464, endPoint x: 558, endPoint y: 427, distance: 37.5
click at [552, 457] on select "Province Abra Agusan-del-norte Agusan-del-sur Aklan Albay Antique Apayao Aurora…" at bounding box center [565, 451] width 112 height 47
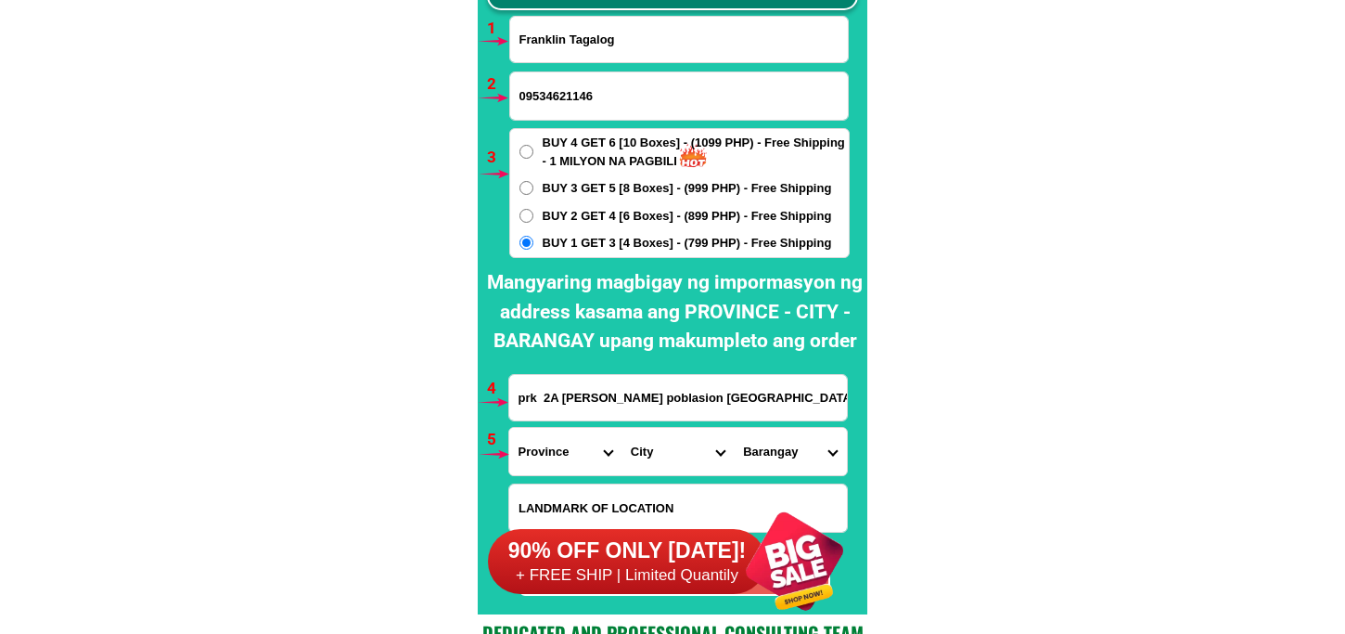
select select "63_882"
click at [509, 428] on select "Province Abra Agusan-del-norte Agusan-del-sur Aklan Albay Antique Apayao Aurora…" at bounding box center [565, 451] width 112 height 47
drag, startPoint x: 670, startPoint y: 456, endPoint x: 671, endPoint y: 446, distance: 9.3
click at [670, 456] on select "City DAVAO-DE-ORO-COMPOSTELA DAVAO-DE-ORO-MABINI Laak Maco Maragusan Mawab Monk…" at bounding box center [678, 451] width 112 height 47
select select "63_8828539"
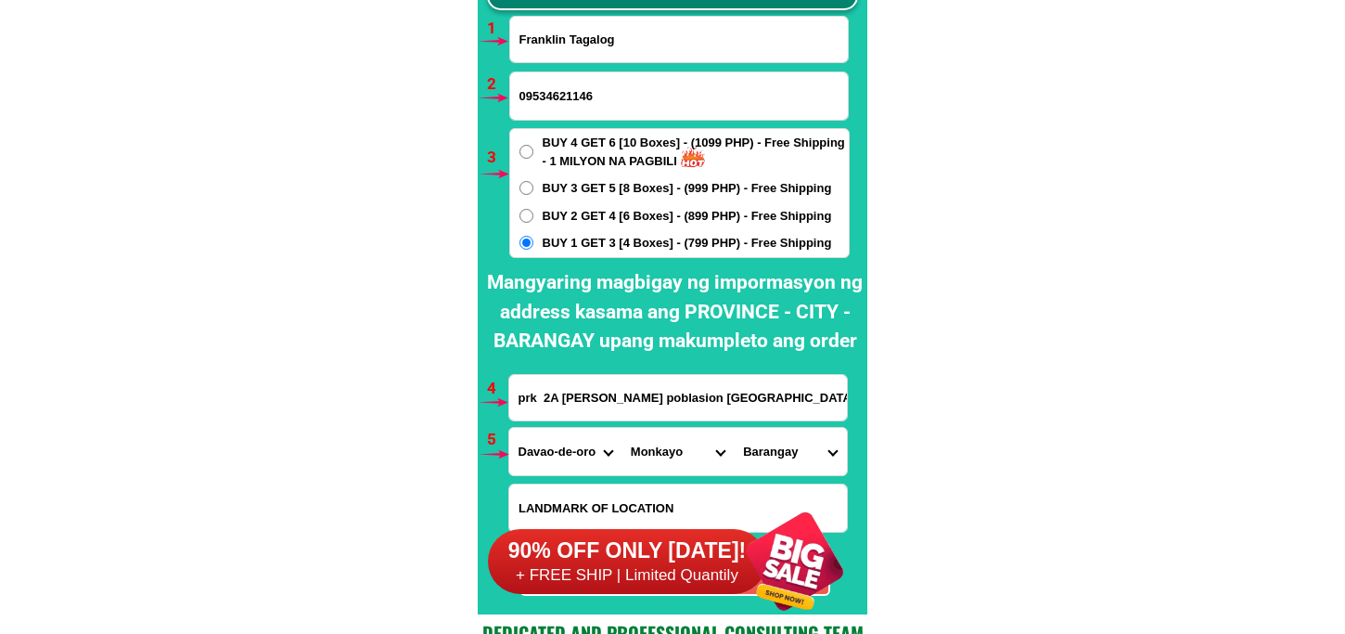
click at [622, 428] on select "City DAVAO-DE-ORO-COMPOSTELA DAVAO-DE-ORO-MABINI Laak Maco Maragusan Mawab Monk…" at bounding box center [678, 451] width 112 height 47
click at [802, 447] on select "Barangay Awao Babag Banlag Baylo Casoon Haguimitan Inambatan Macopa Mamunga Mou…" at bounding box center [790, 451] width 112 height 47
select select "63_88285397886"
click at [734, 428] on select "Barangay Awao Babag Banlag Baylo Casoon Haguimitan Inambatan Macopa Mamunga Mou…" at bounding box center [790, 451] width 112 height 47
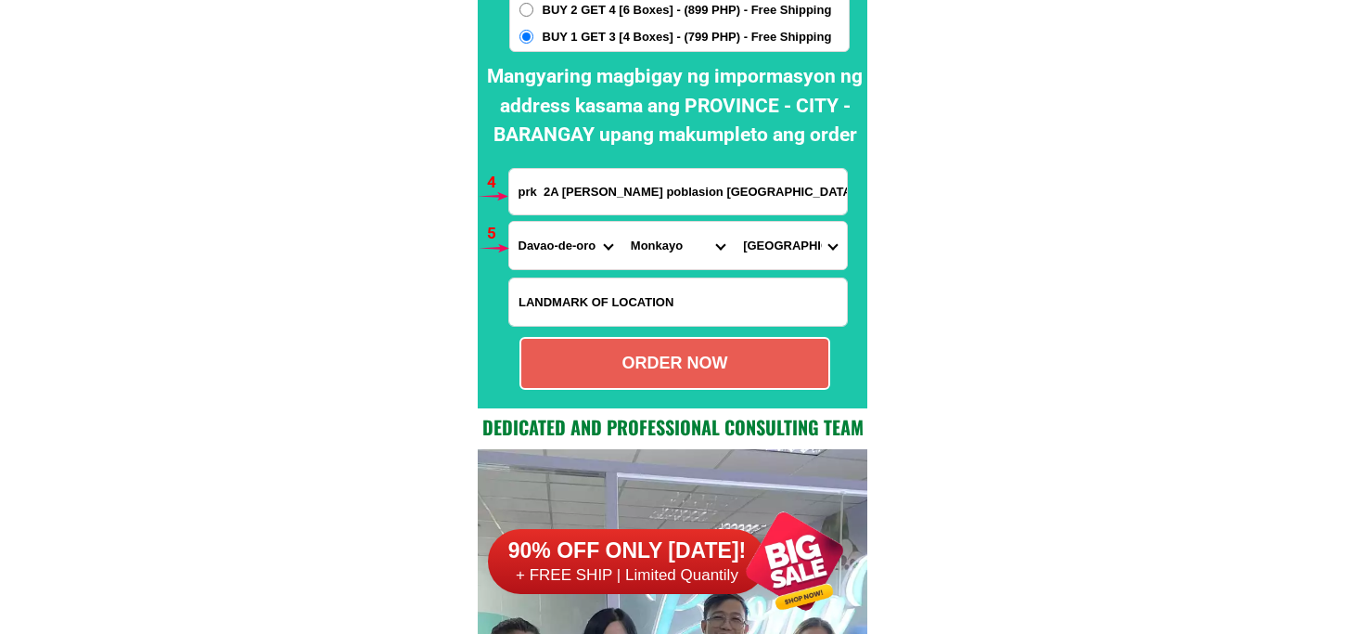
scroll to position [14057, 0]
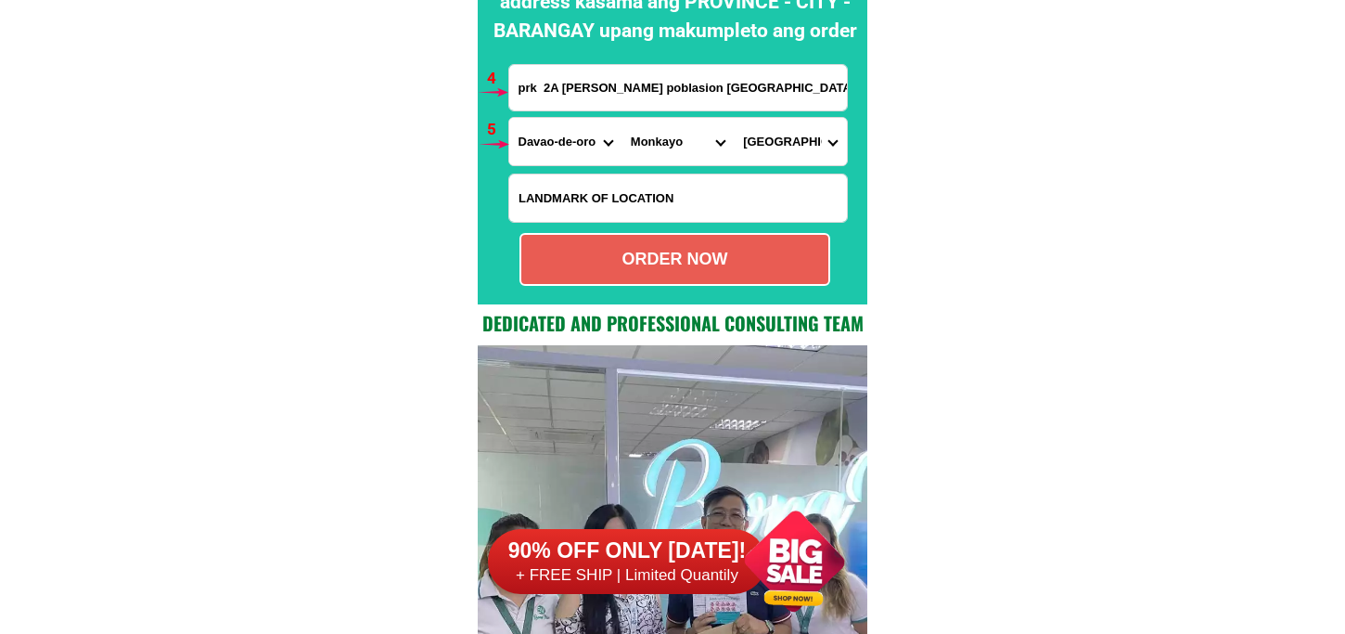
click at [692, 275] on div "ORDER NOW" at bounding box center [675, 259] width 311 height 53
type input "Franklin Tagalog"
radio input "true"
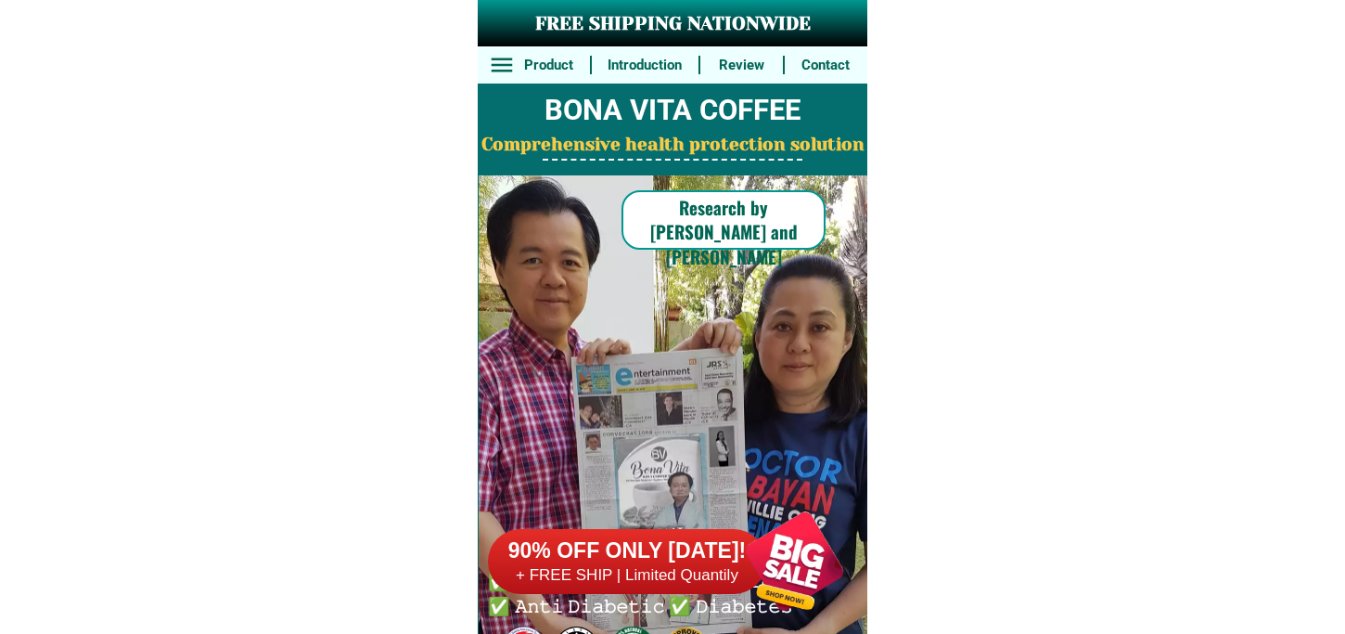
click at [789, 585] on div at bounding box center [795, 561] width 146 height 146
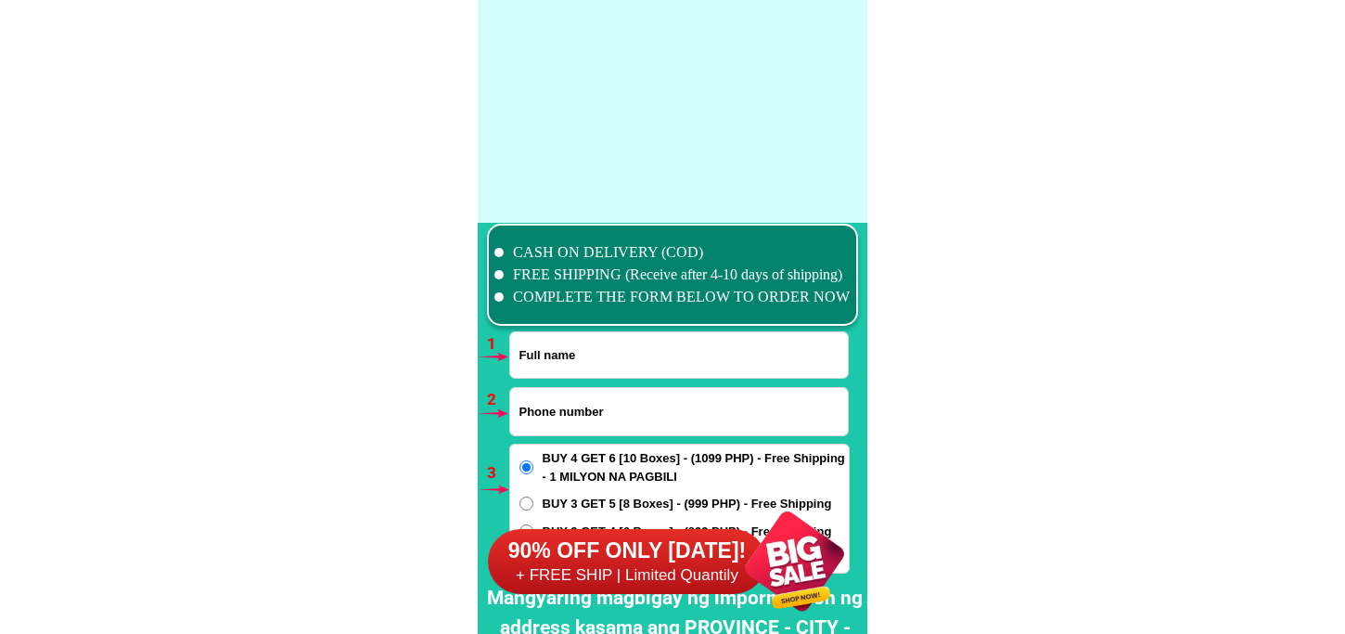
scroll to position [13644, 0]
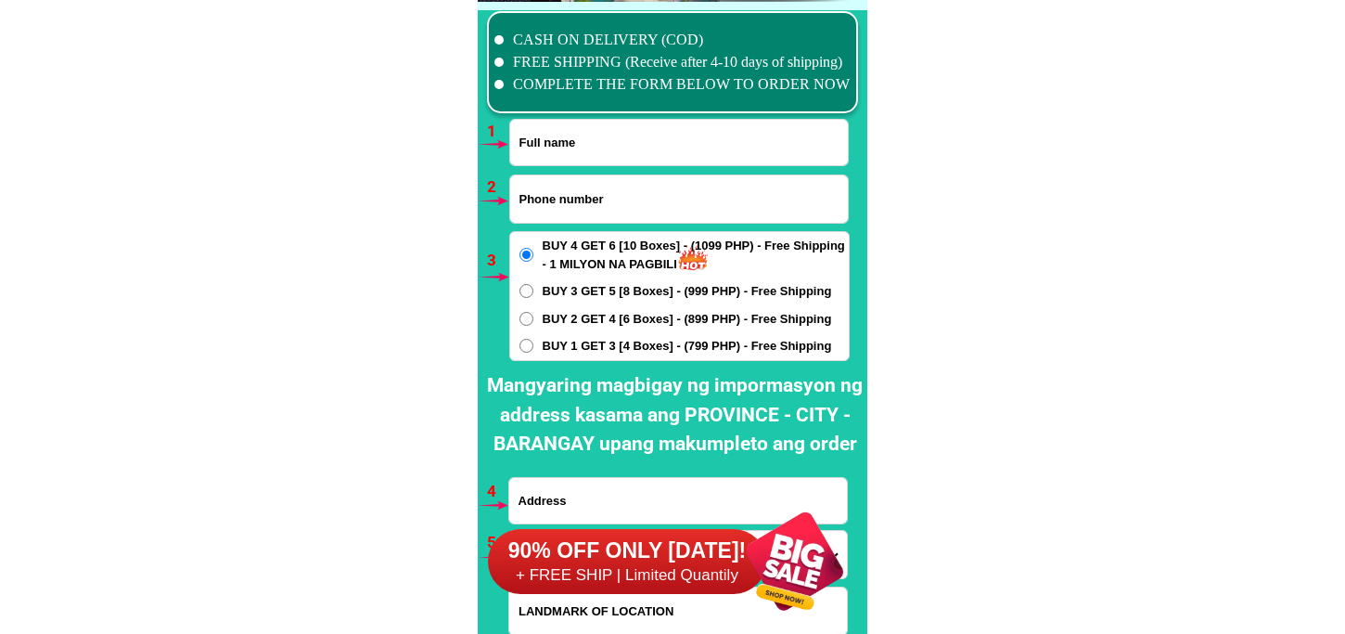
click at [569, 127] on input "Input full_name" at bounding box center [679, 142] width 338 height 45
paste input "Carol Ramirez"
type input "Carol Ramirez"
click at [605, 202] on input "Input phone_number" at bounding box center [679, 198] width 338 height 47
paste input "09605885722"
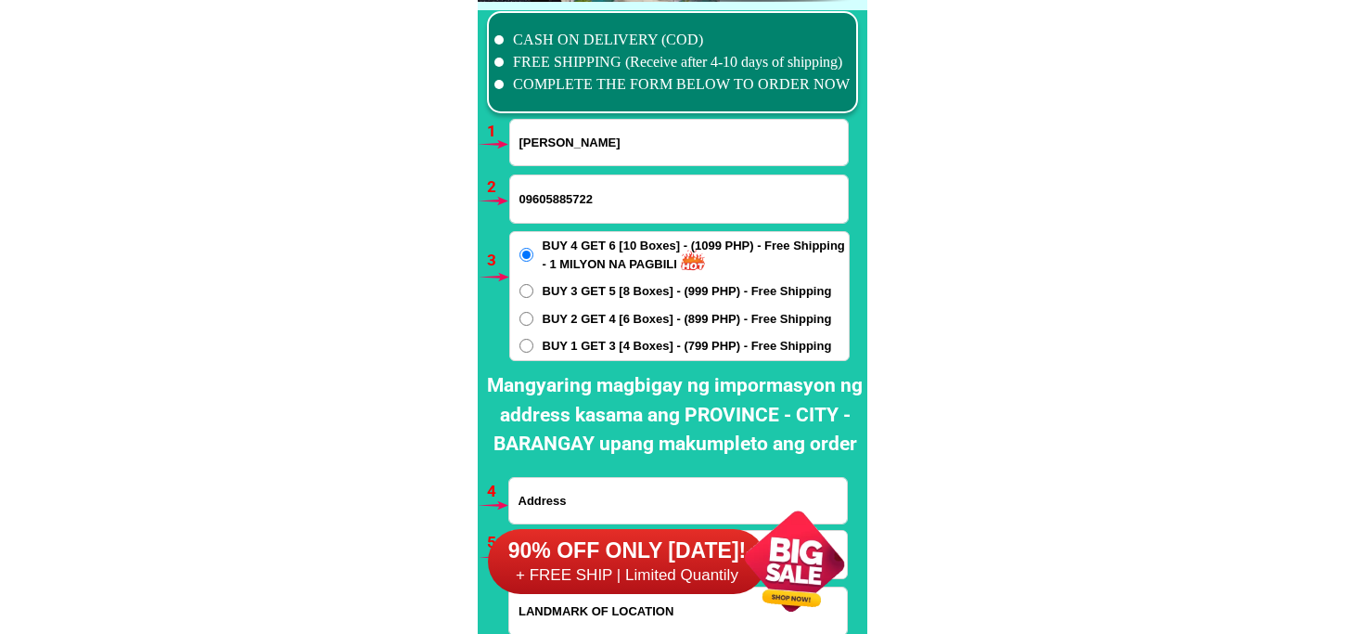
type input "09605885722"
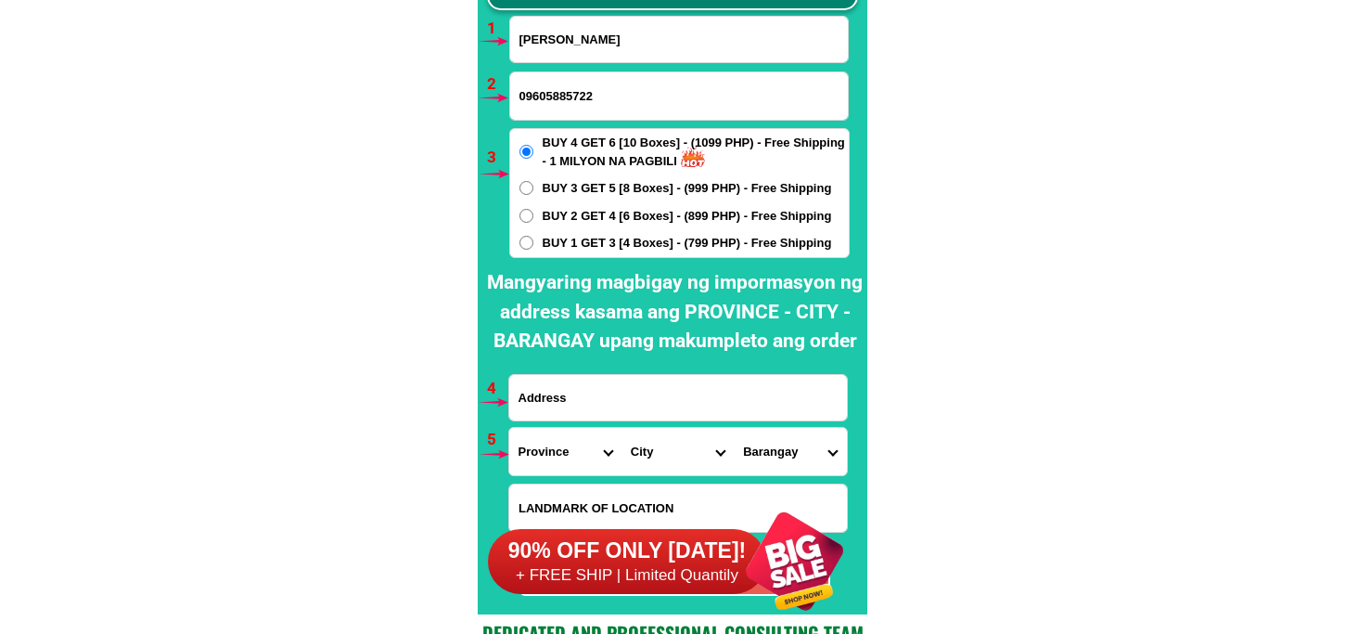
click at [595, 237] on span "BUY 1 GET 3 [4 Boxes] - (799 PHP) - Free Shipping" at bounding box center [687, 243] width 289 height 19
click at [534, 237] on input "BUY 1 GET 3 [4 Boxes] - (799 PHP) - Free Shipping" at bounding box center [527, 243] width 14 height 14
radio input "true"
click at [616, 399] on input "Input address" at bounding box center [678, 397] width 338 height 45
paste input "Carolina Ramirez Anot 142 San Guillermo st putatan Muntinlupa city"
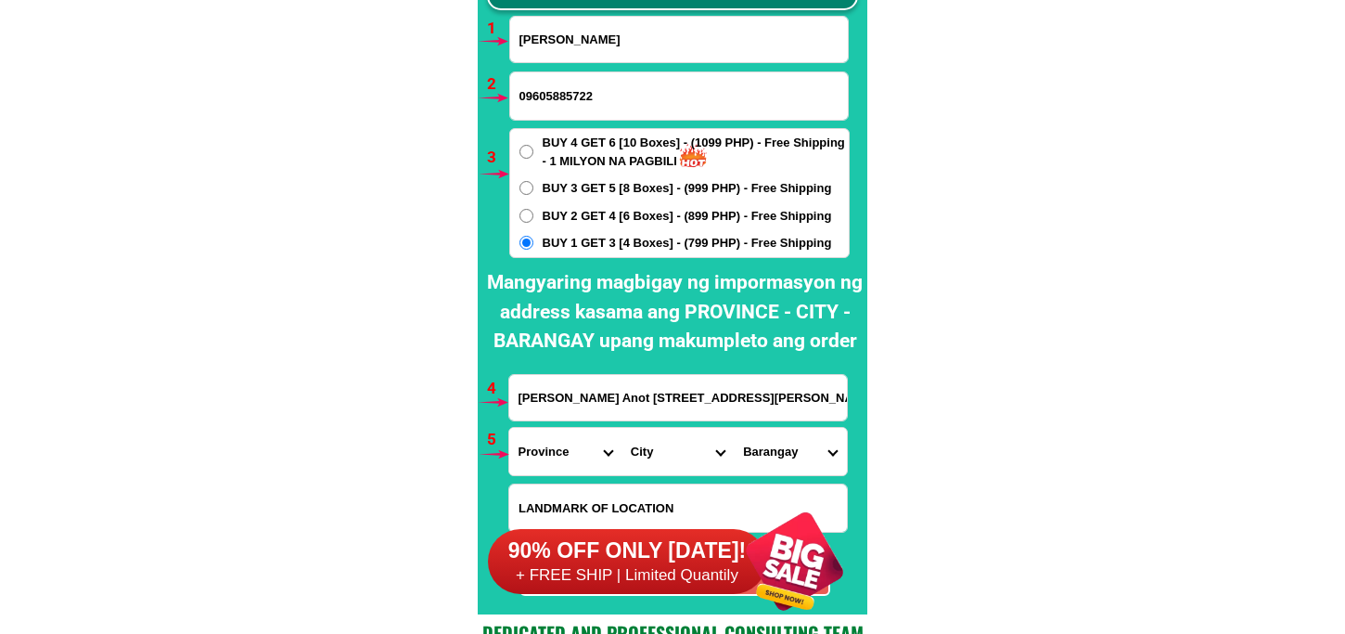
scroll to position [0, 65]
type input "Carolina Ramirez Anot 142 San Guillermo st putatan Muntinlupa city"
drag, startPoint x: 571, startPoint y: 456, endPoint x: 571, endPoint y: 443, distance: 13.0
click at [571, 456] on select "Province Abra Agusan-del-norte Agusan-del-sur Aklan Albay Antique Apayao Aurora…" at bounding box center [565, 451] width 112 height 47
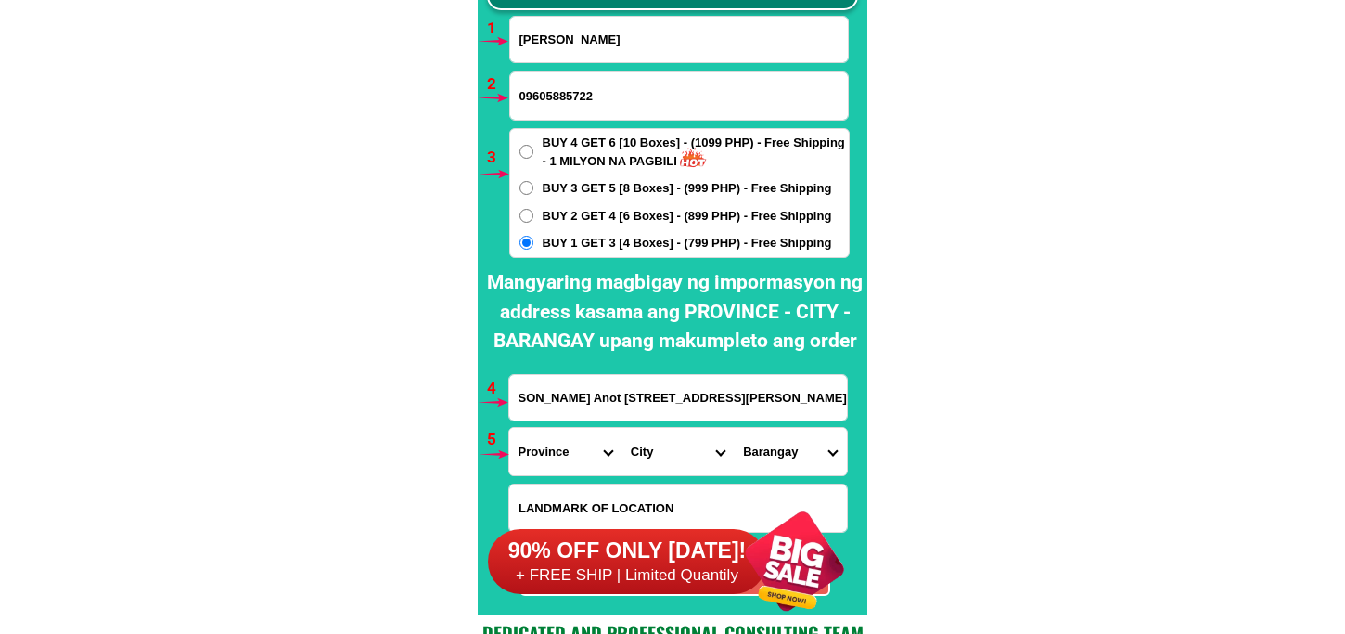
scroll to position [0, 0]
select select "63_219"
click at [509, 428] on select "Province Abra Agusan-del-norte Agusan-del-sur Aklan Albay Antique Apayao Aurora…" at bounding box center [565, 451] width 112 height 47
click at [664, 440] on select "City Binondo CALOOCAN Ermita Intramuros Las-pinas Makati Malabon-city Malate Ma…" at bounding box center [678, 451] width 112 height 47
select select "63_219253"
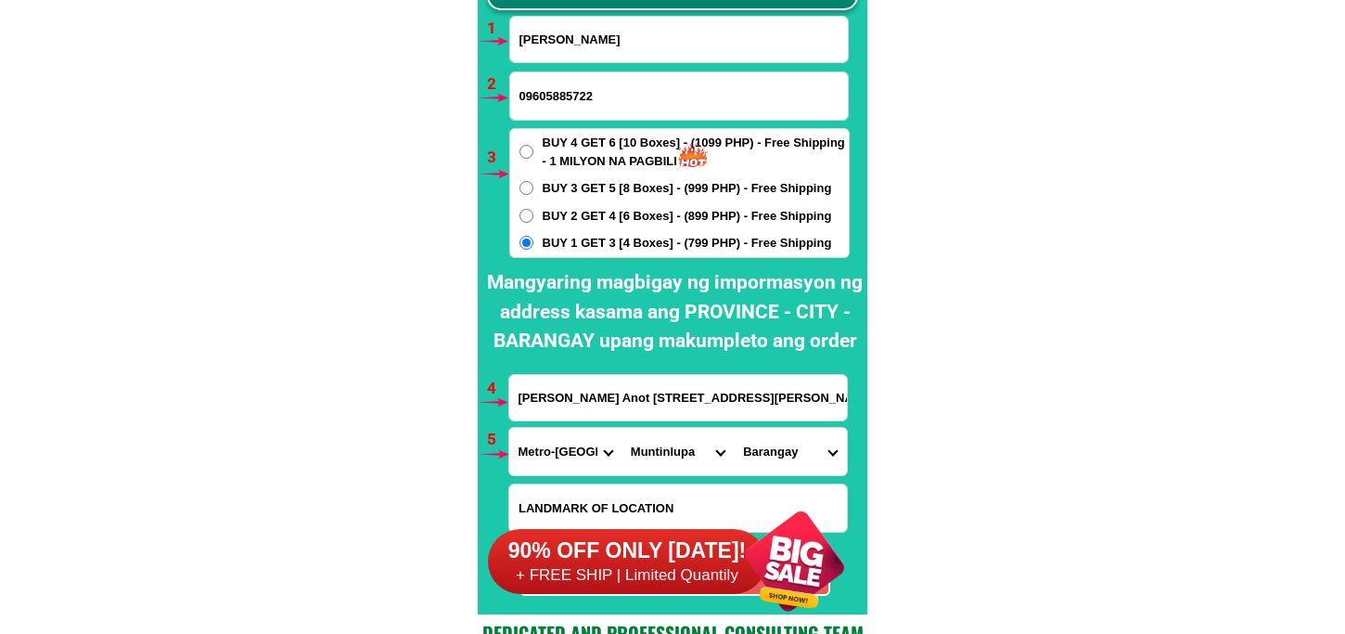
click at [622, 428] on select "City Binondo CALOOCAN Ermita Intramuros Las-pinas Makati Malabon-city Malate Ma…" at bounding box center [678, 451] width 112 height 47
click at [790, 433] on select "Barangay Alabang Ayala alabang Bayanan Buli Cupang Poblacion Putatan Sucat Tuna…" at bounding box center [790, 451] width 112 height 47
select select "63_2192532236"
click at [734, 428] on select "Barangay Alabang Ayala alabang Bayanan Buli Cupang Poblacion Putatan Sucat Tuna…" at bounding box center [790, 451] width 112 height 47
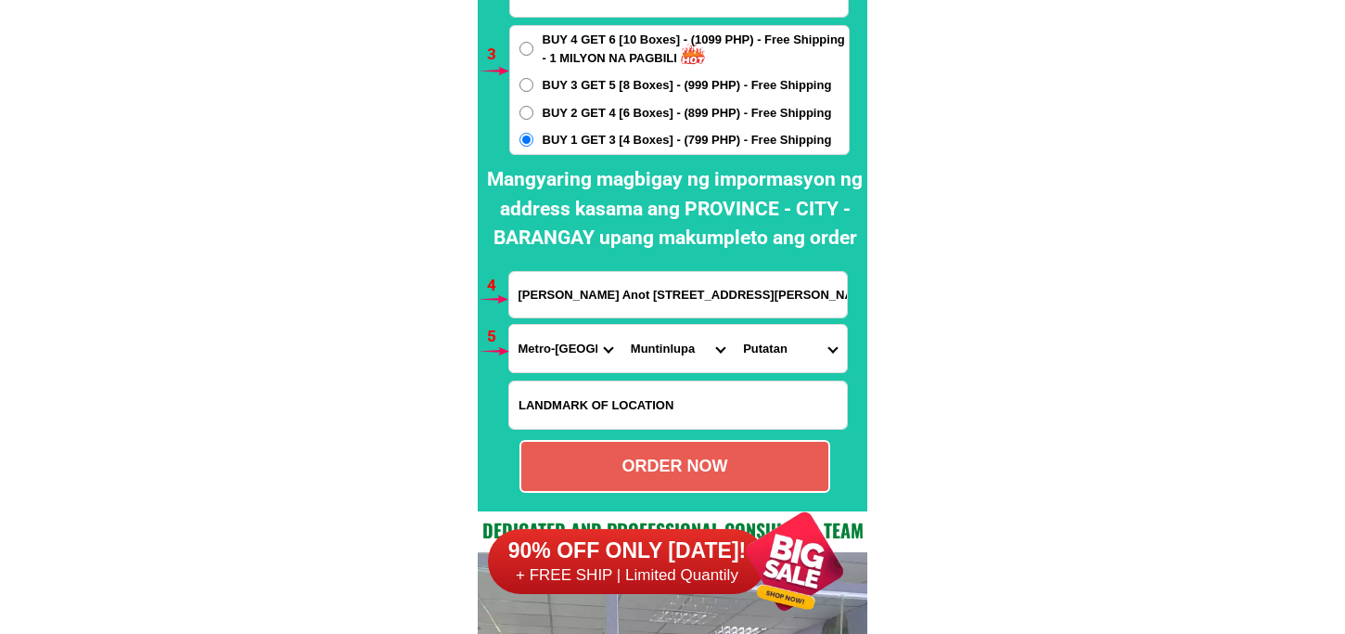
click at [710, 457] on div "ORDER NOW" at bounding box center [674, 466] width 307 height 25
radio input "true"
